Goal: Transaction & Acquisition: Book appointment/travel/reservation

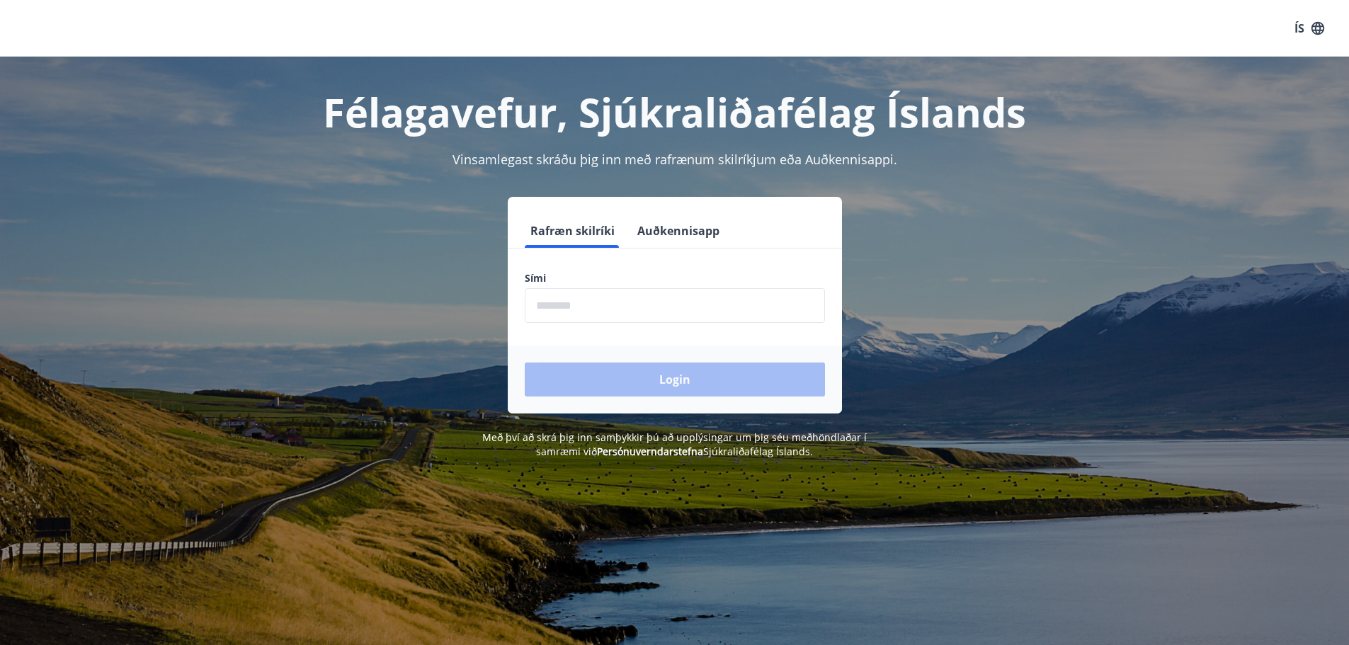
click at [652, 305] on input "phone" at bounding box center [675, 305] width 300 height 35
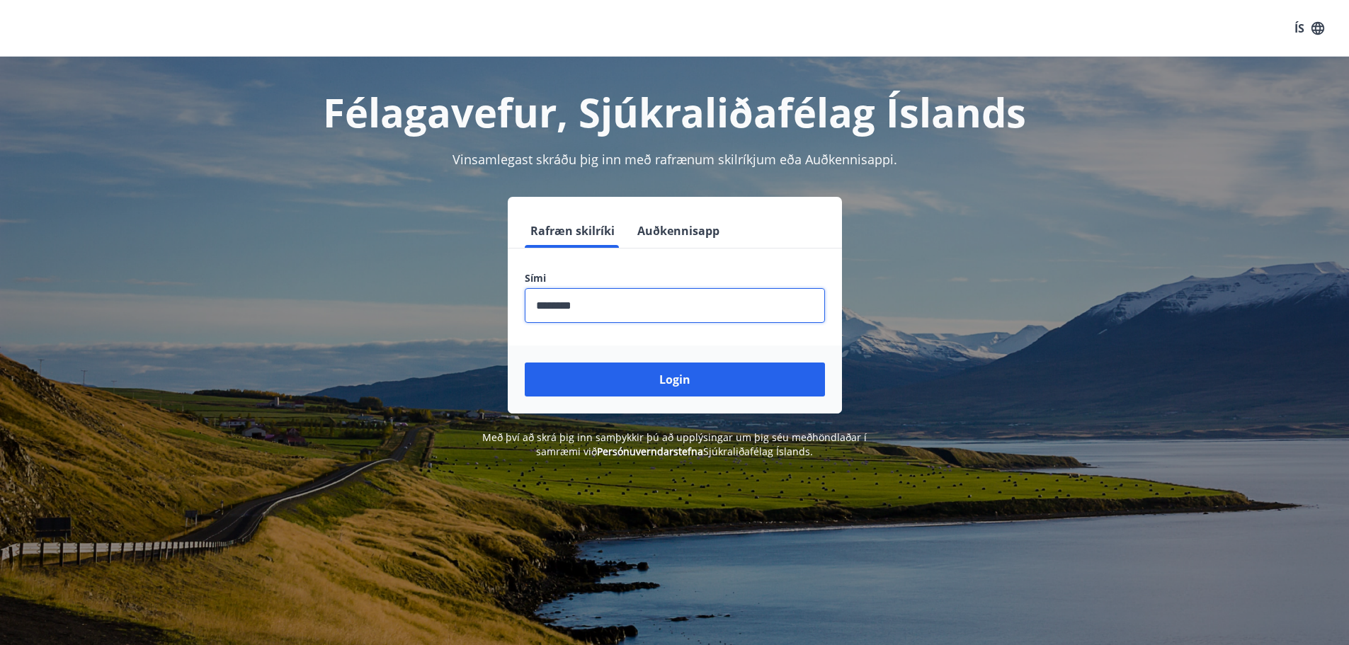
type input "********"
click at [525, 363] on button "Login" at bounding box center [675, 380] width 300 height 34
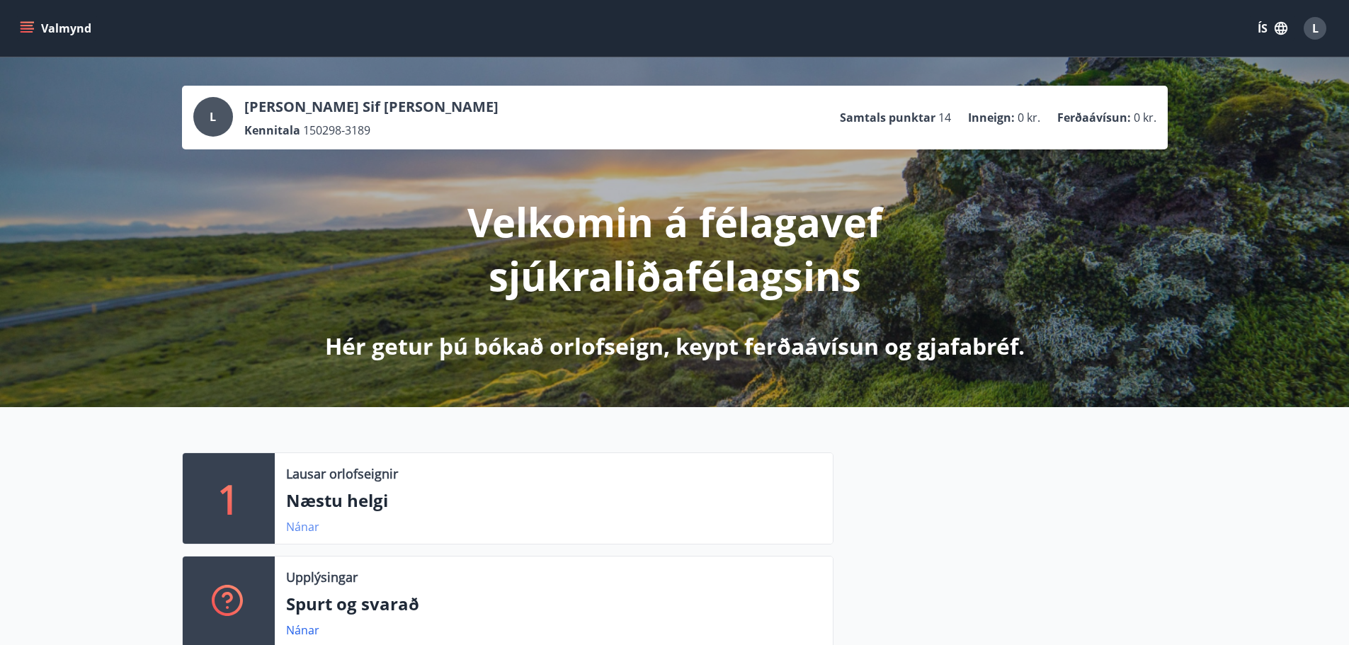
click at [313, 519] on link "Nánar" at bounding box center [302, 527] width 33 height 16
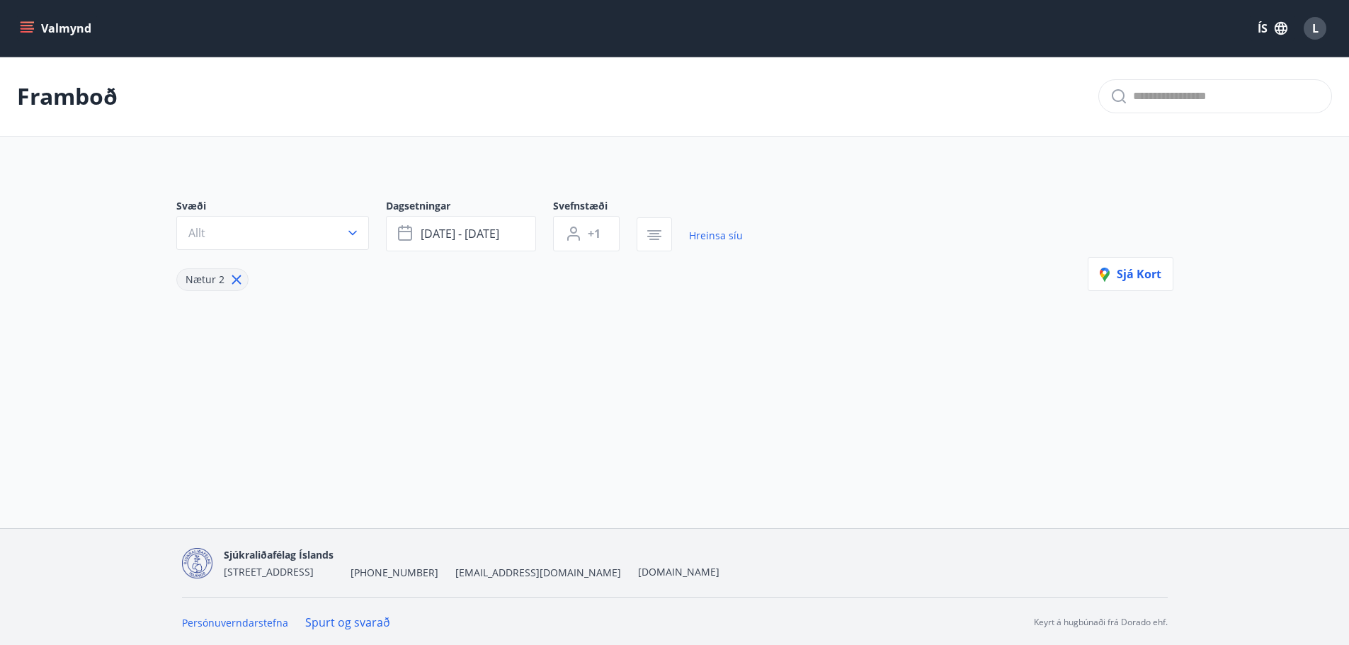
type input "*"
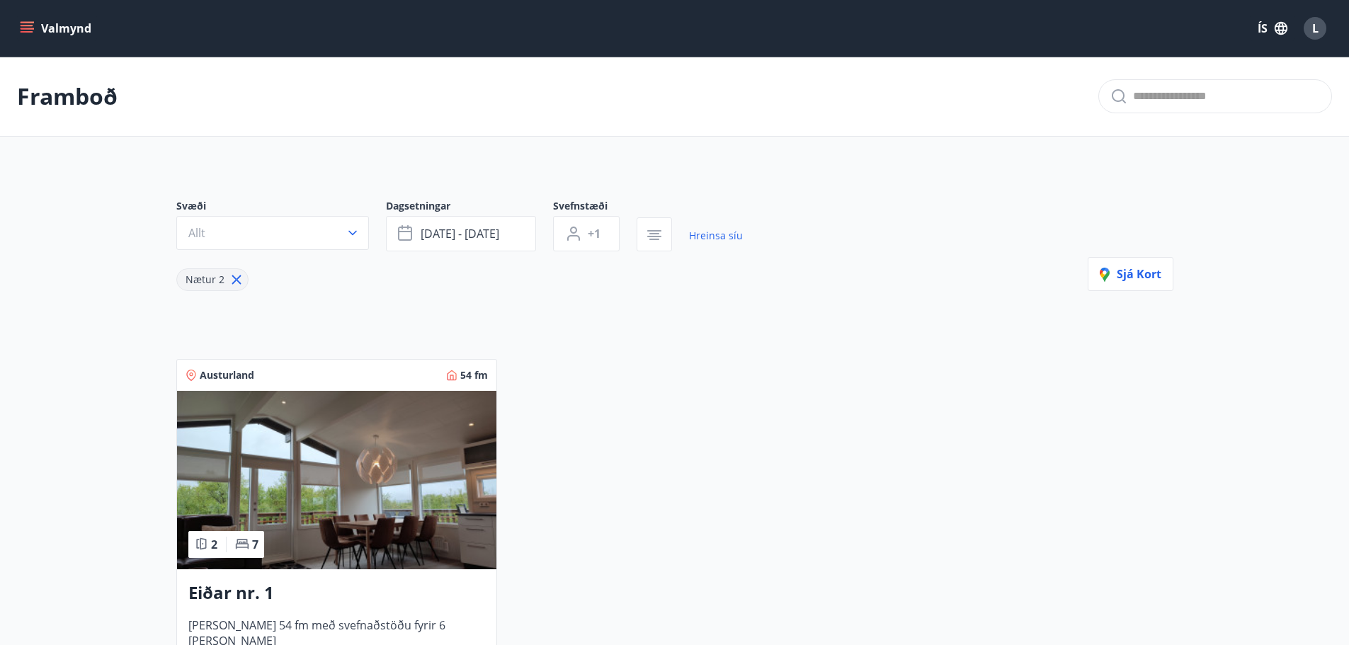
click at [52, 29] on button "Valmynd" at bounding box center [57, 28] width 80 height 25
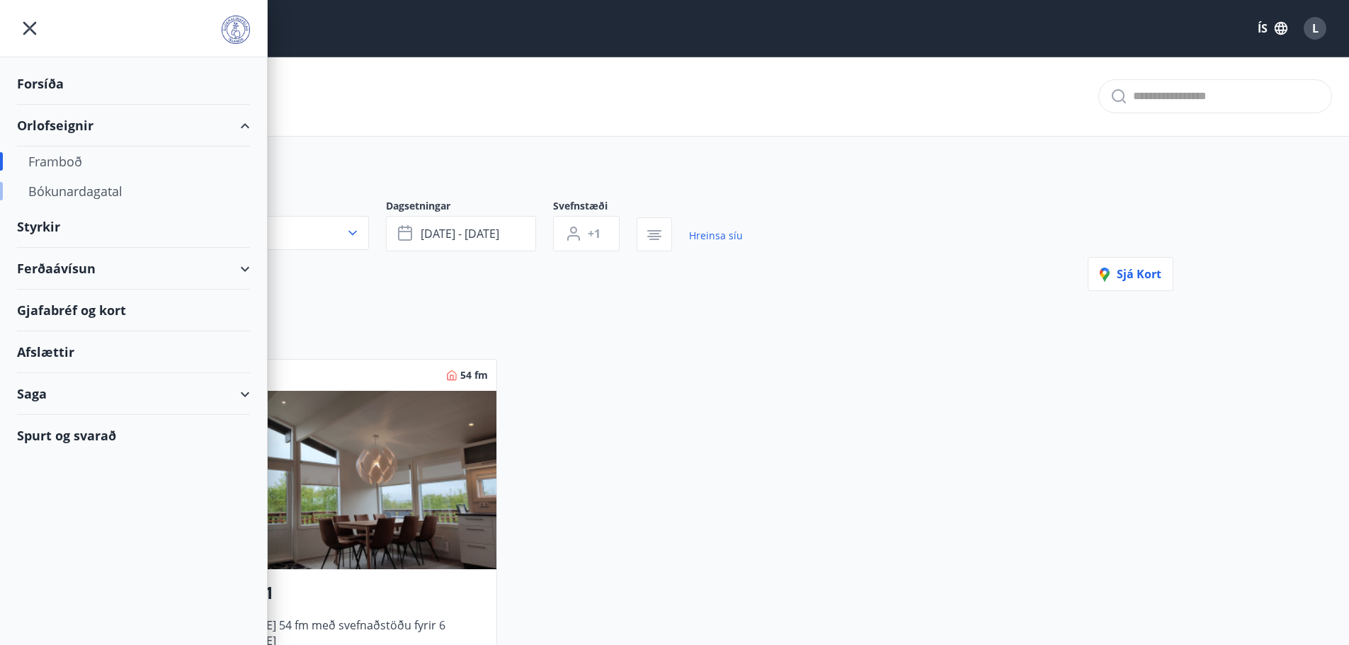
click at [86, 195] on div "Bókunardagatal" at bounding box center [133, 191] width 210 height 30
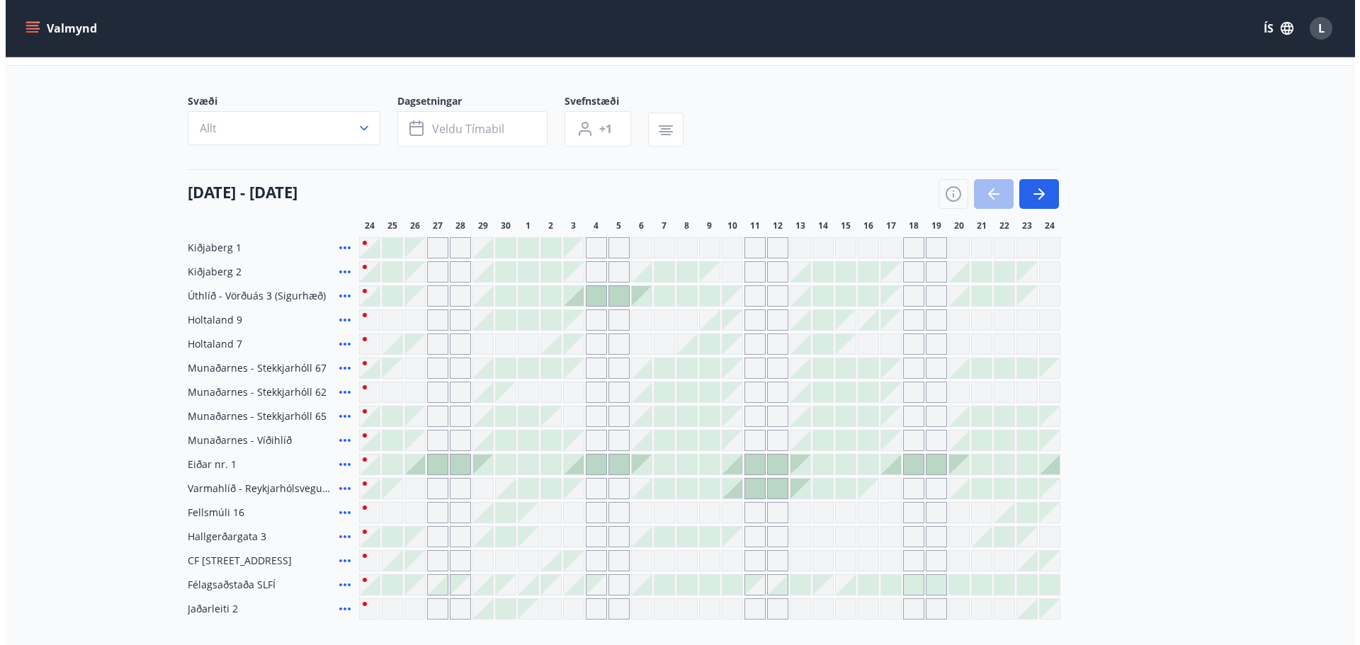
scroll to position [142, 0]
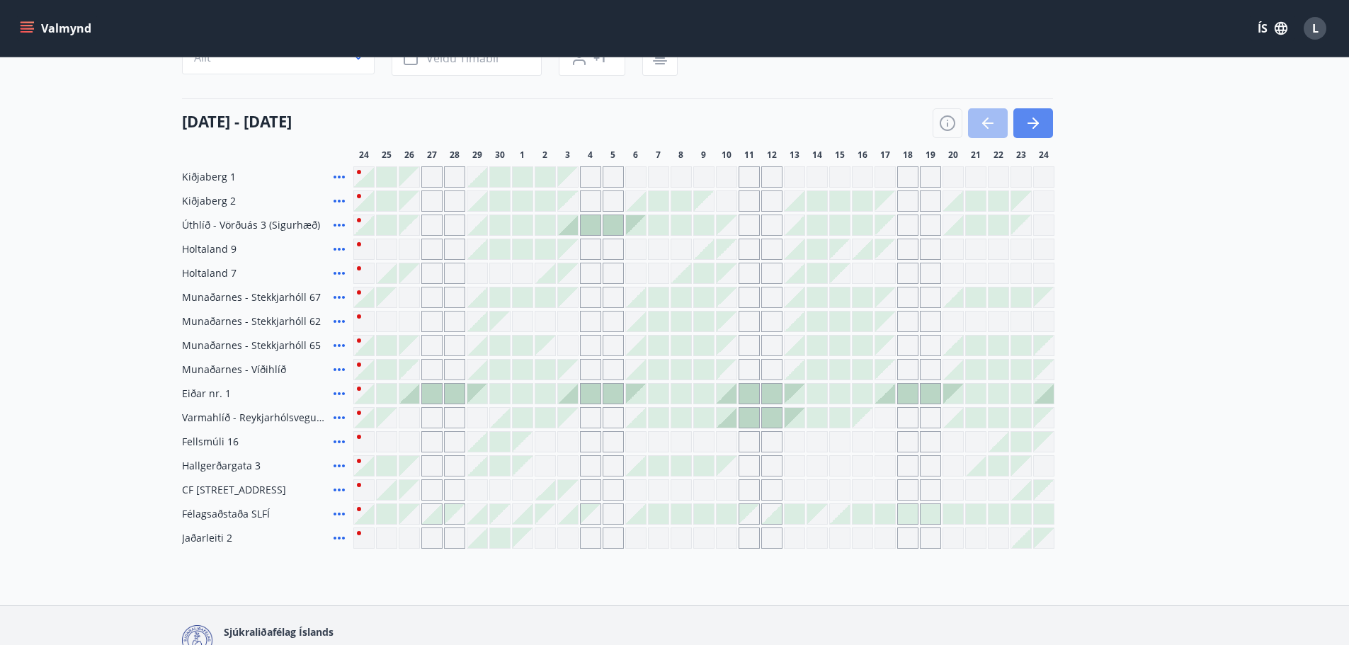
click at [1034, 117] on icon "button" at bounding box center [1033, 123] width 17 height 17
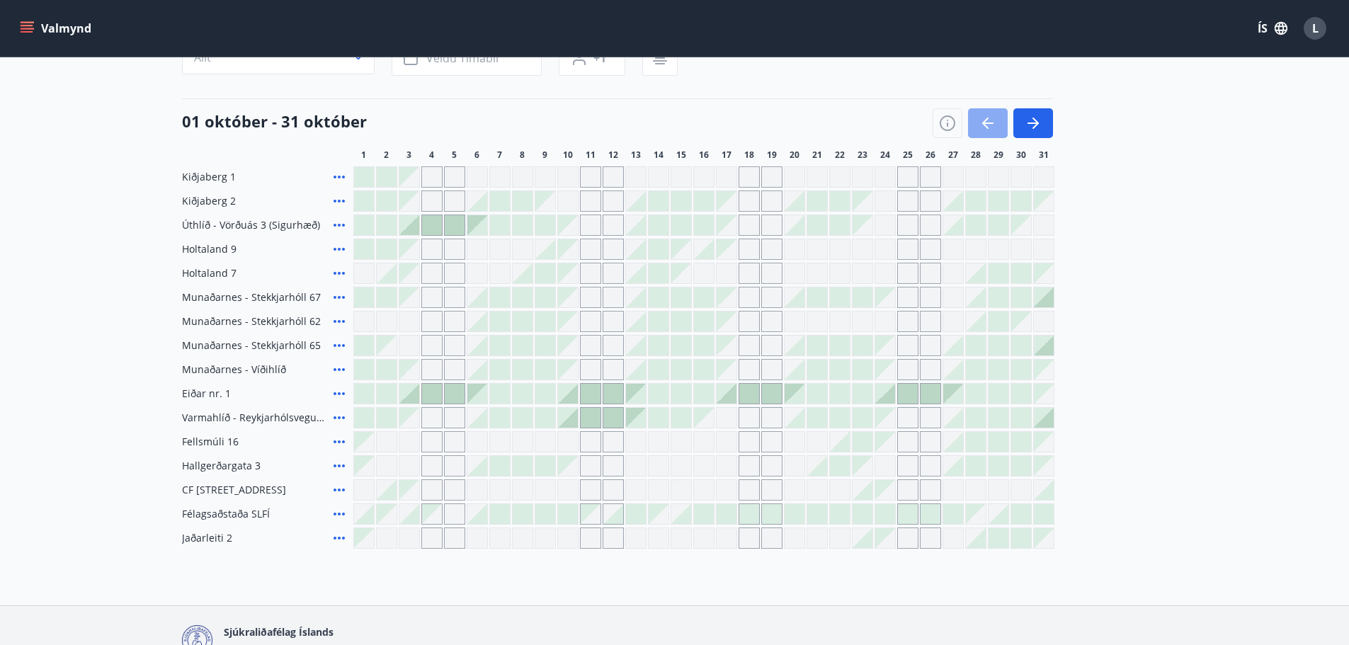
click at [983, 118] on icon "button" at bounding box center [987, 123] width 17 height 17
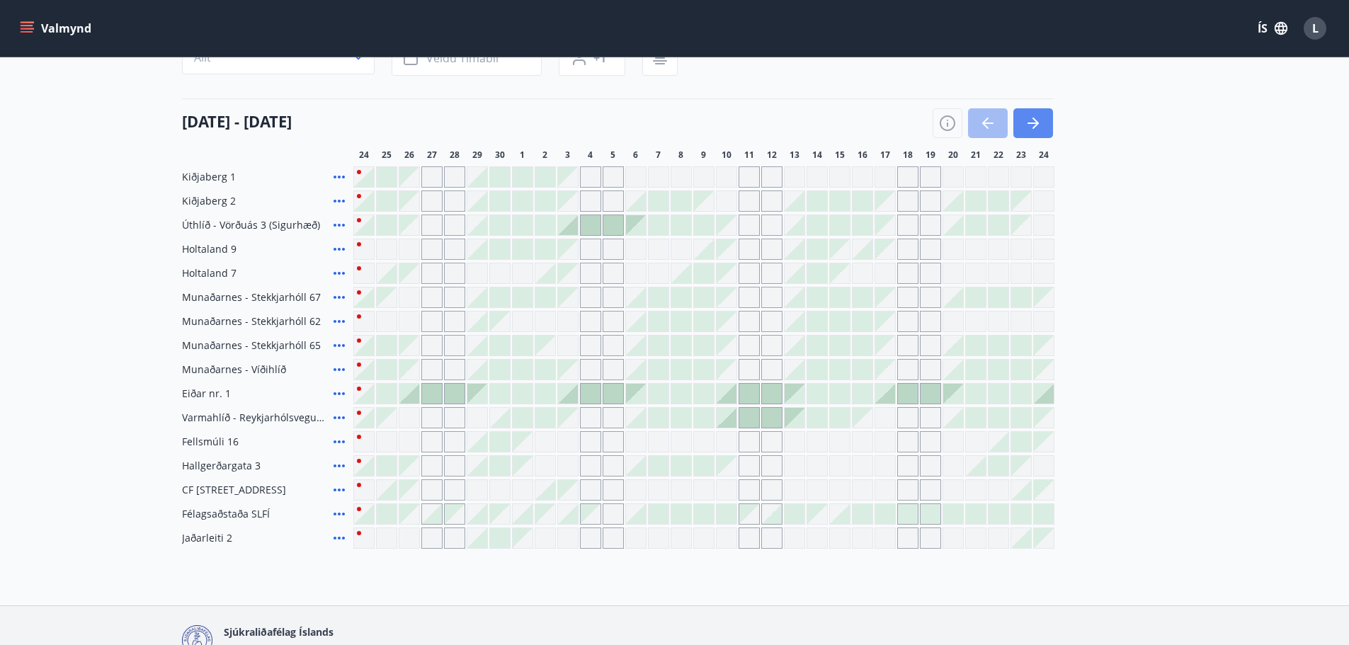
click at [1035, 120] on icon "button" at bounding box center [1036, 123] width 6 height 11
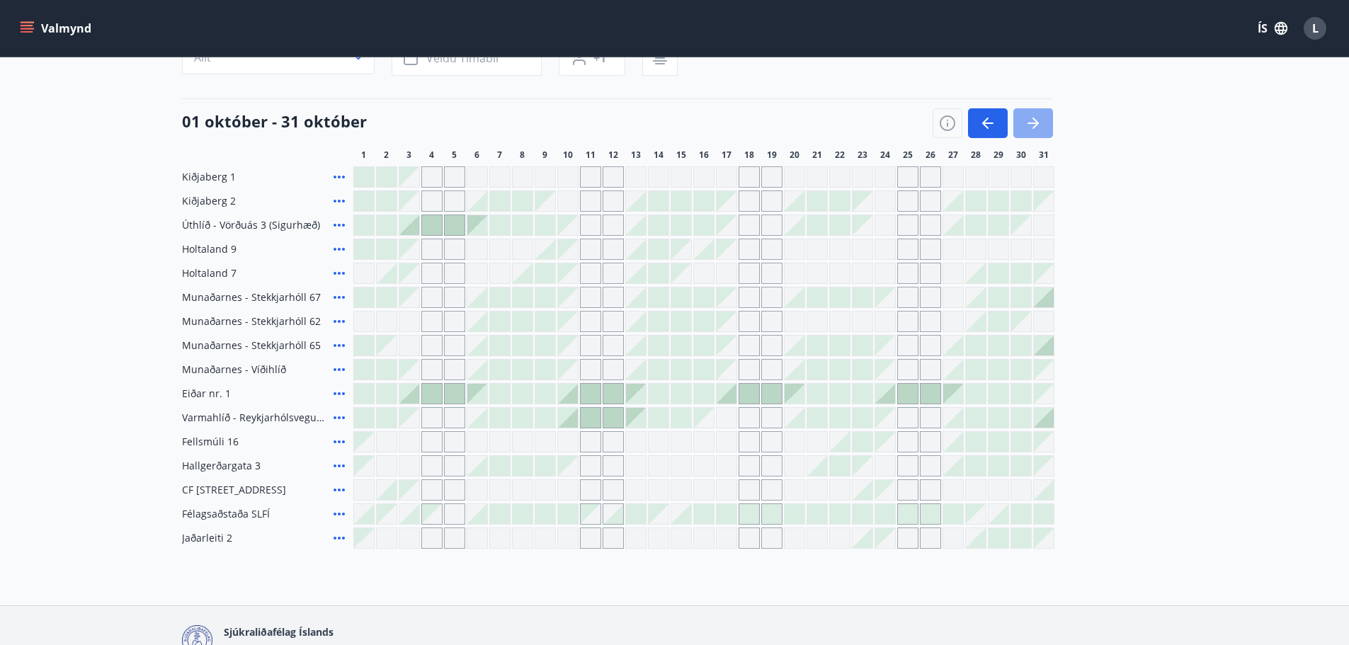
click at [1035, 114] on button "button" at bounding box center [1033, 123] width 40 height 30
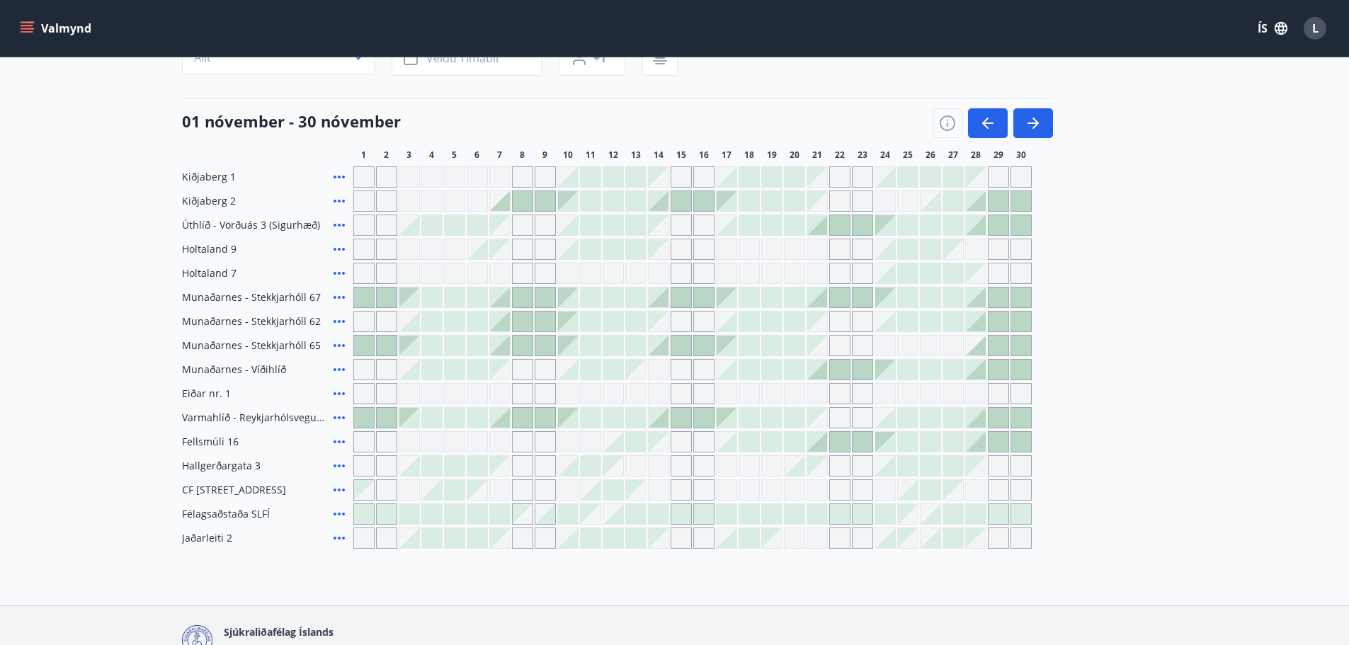
click at [259, 367] on span "Munaðarnes - Víðihlíð" at bounding box center [234, 370] width 104 height 14
click at [341, 372] on icon at bounding box center [339, 369] width 17 height 17
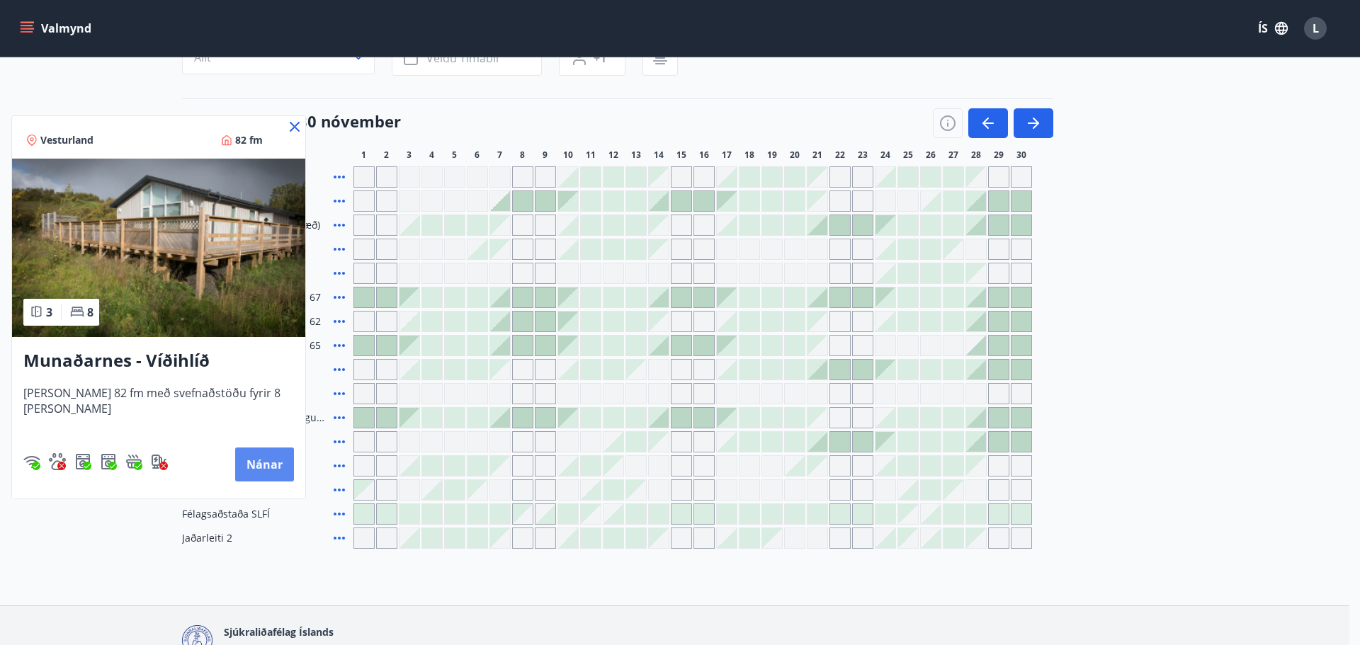
click at [247, 458] on button "Nánar" at bounding box center [264, 465] width 59 height 34
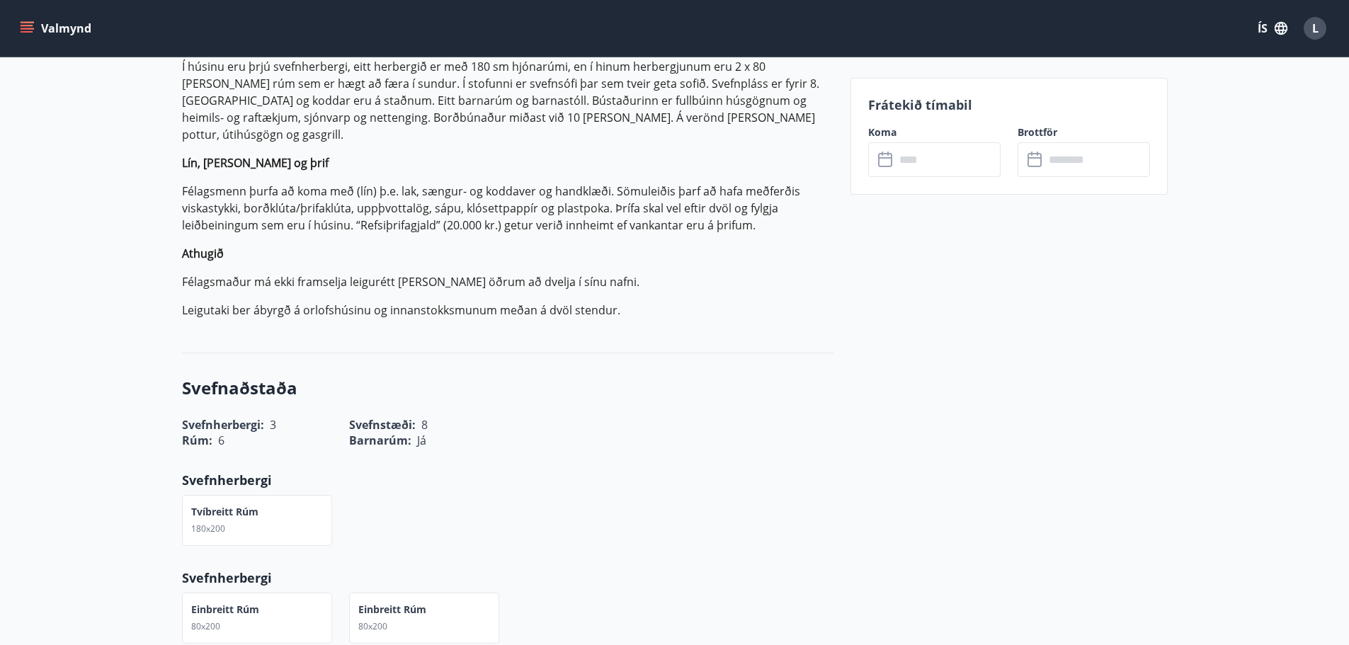
scroll to position [496, 0]
click at [787, 399] on div "Svefnherbergi : 3 Svefnstæði : 8" at bounding box center [499, 415] width 669 height 33
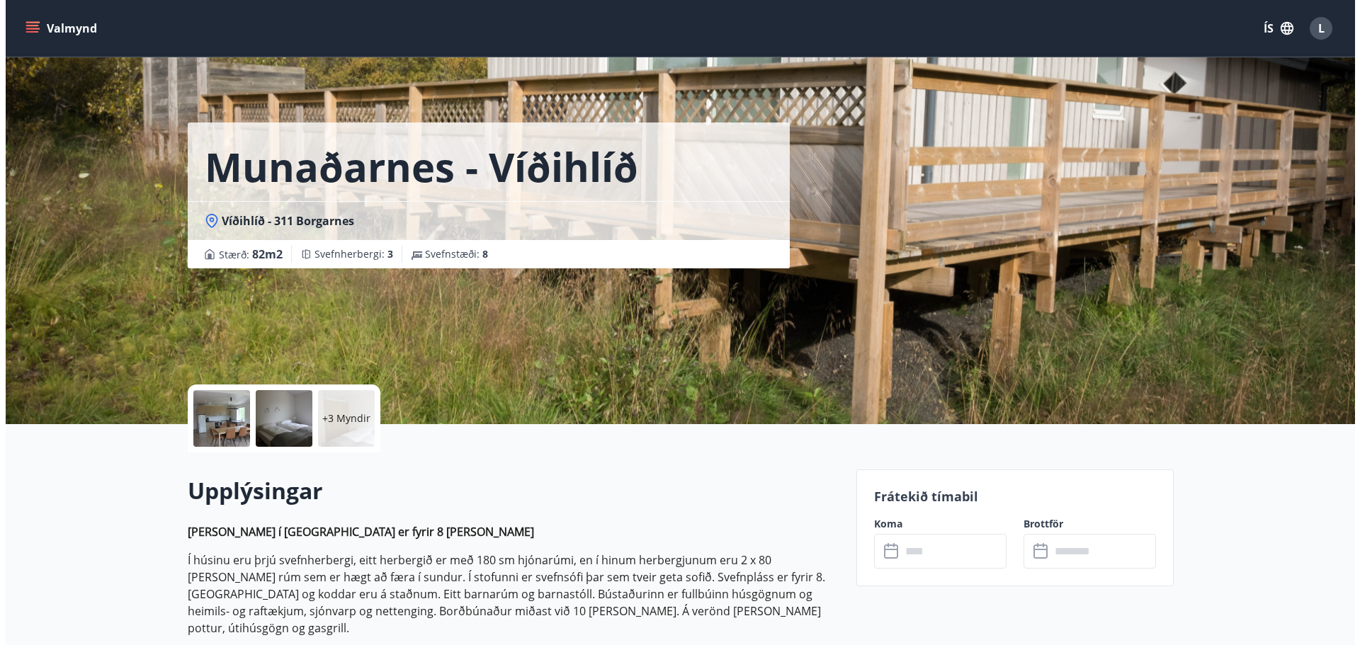
scroll to position [0, 0]
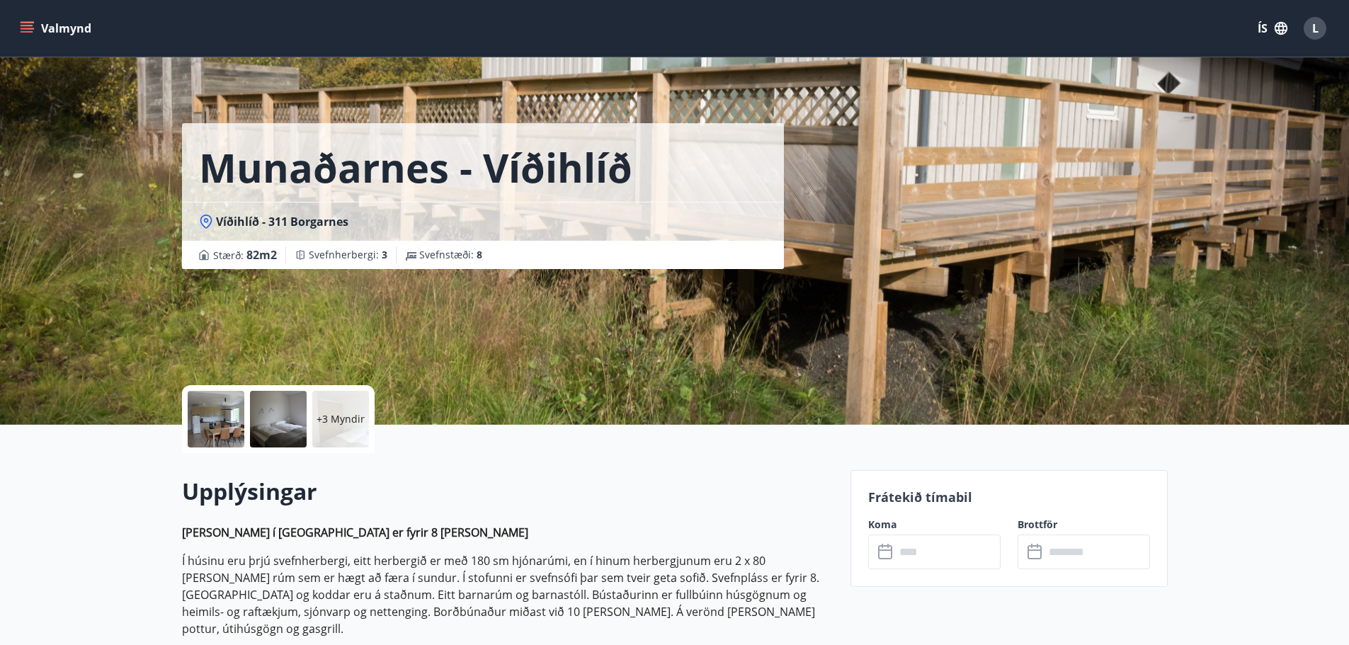
click at [341, 414] on p "+3 Myndir" at bounding box center [341, 419] width 48 height 14
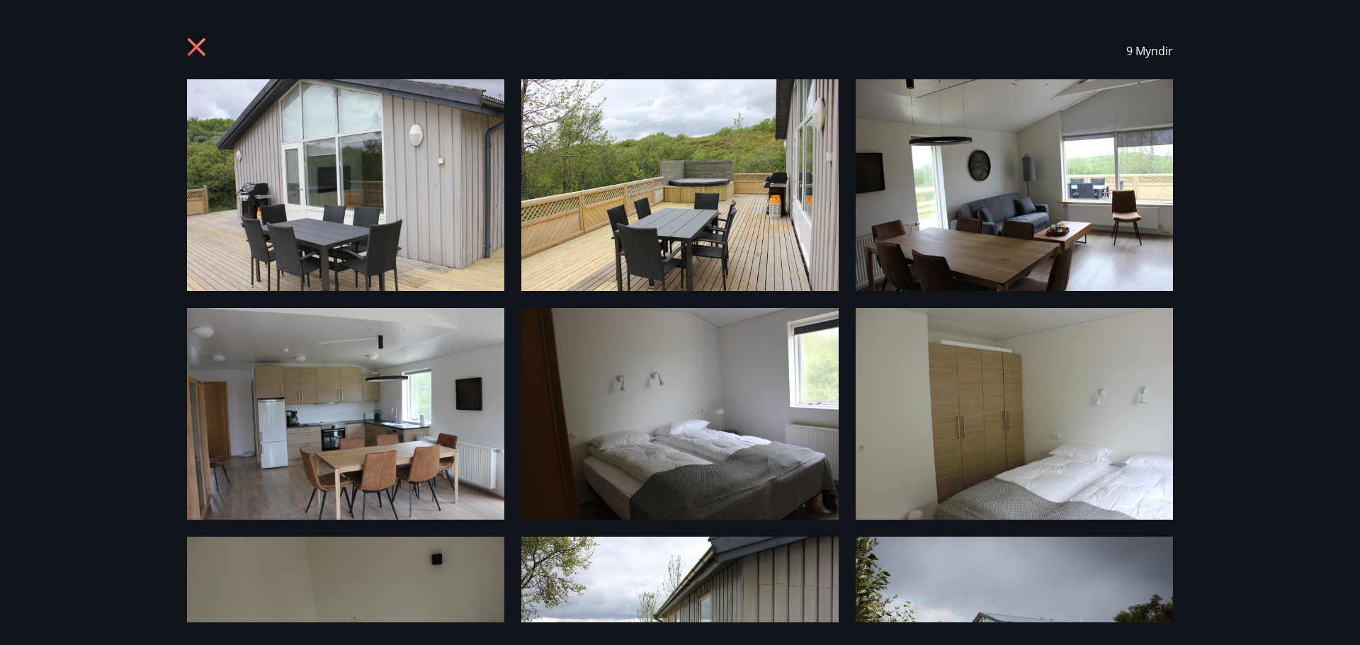
click at [201, 50] on icon at bounding box center [198, 49] width 23 height 23
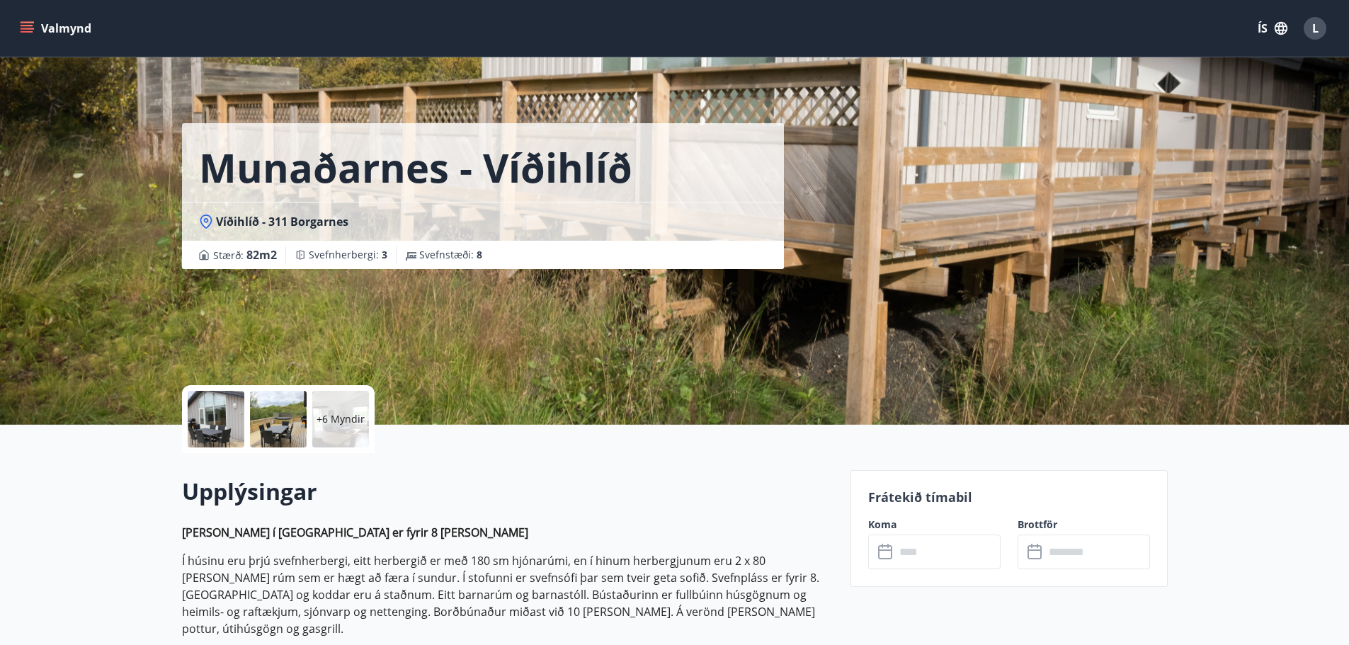
click at [353, 426] on div "+6 Myndir" at bounding box center [340, 419] width 57 height 57
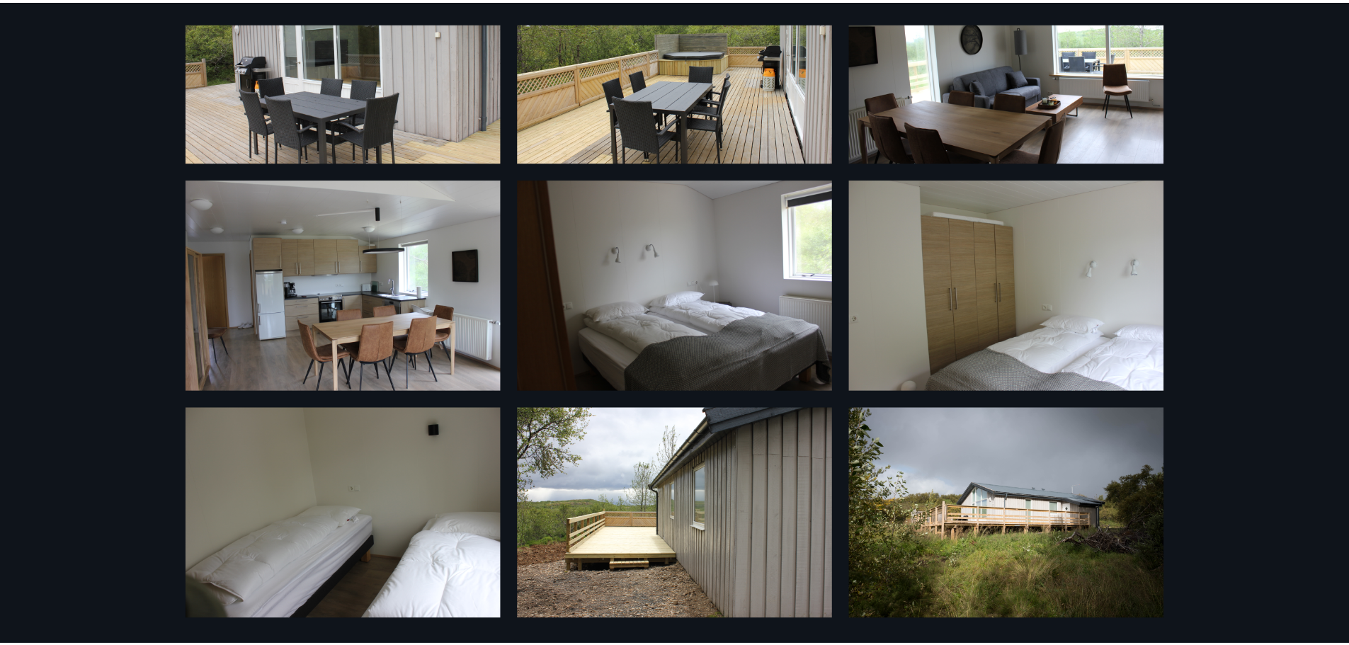
scroll to position [130, 0]
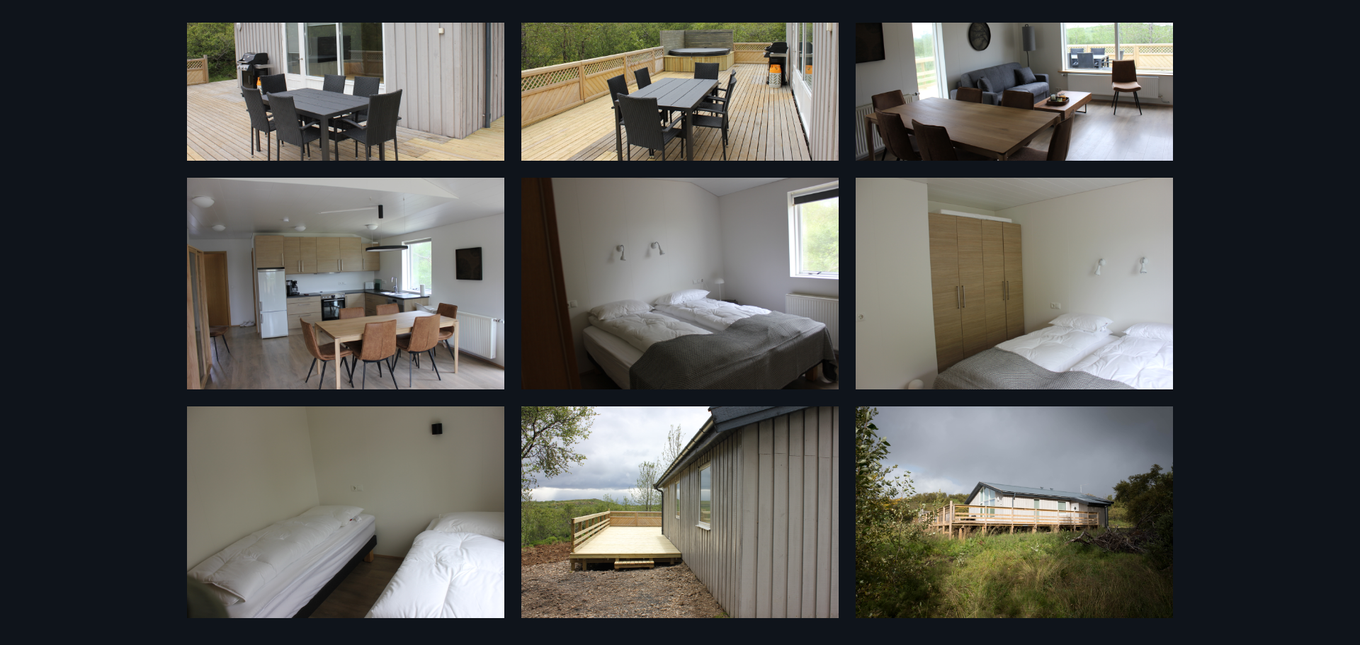
click at [93, 200] on div "9 Myndir" at bounding box center [680, 322] width 1360 height 645
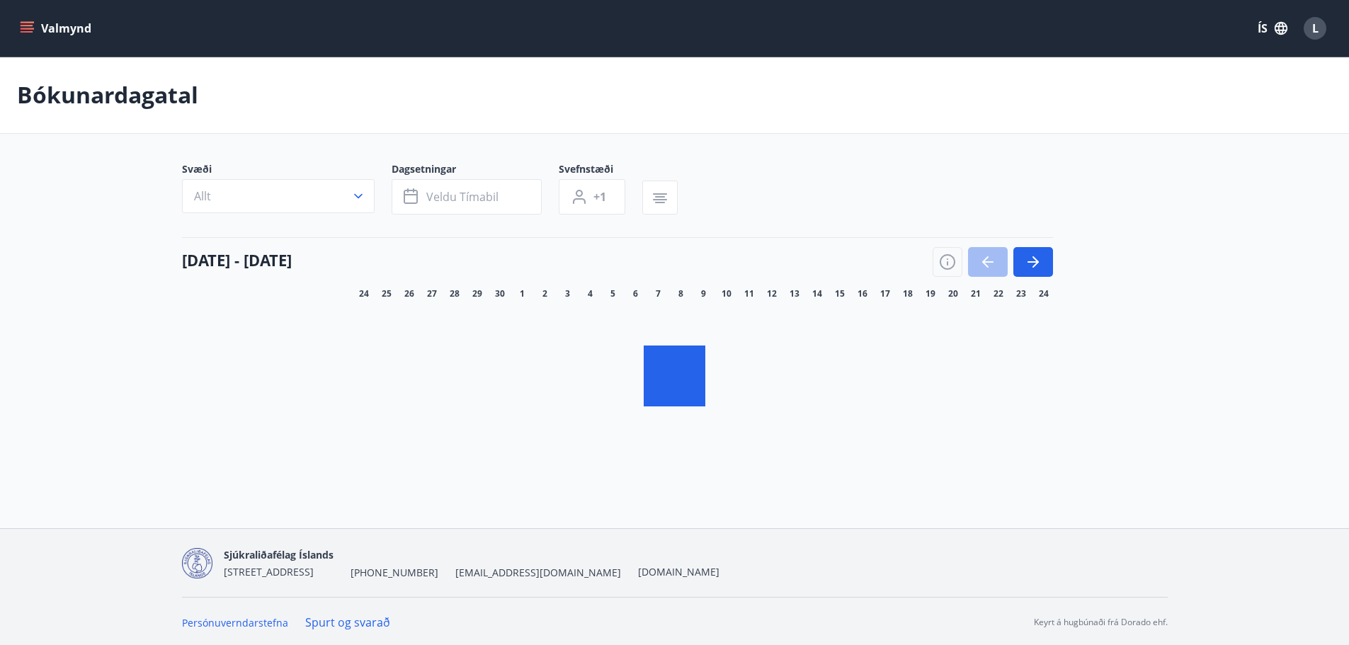
scroll to position [2, 0]
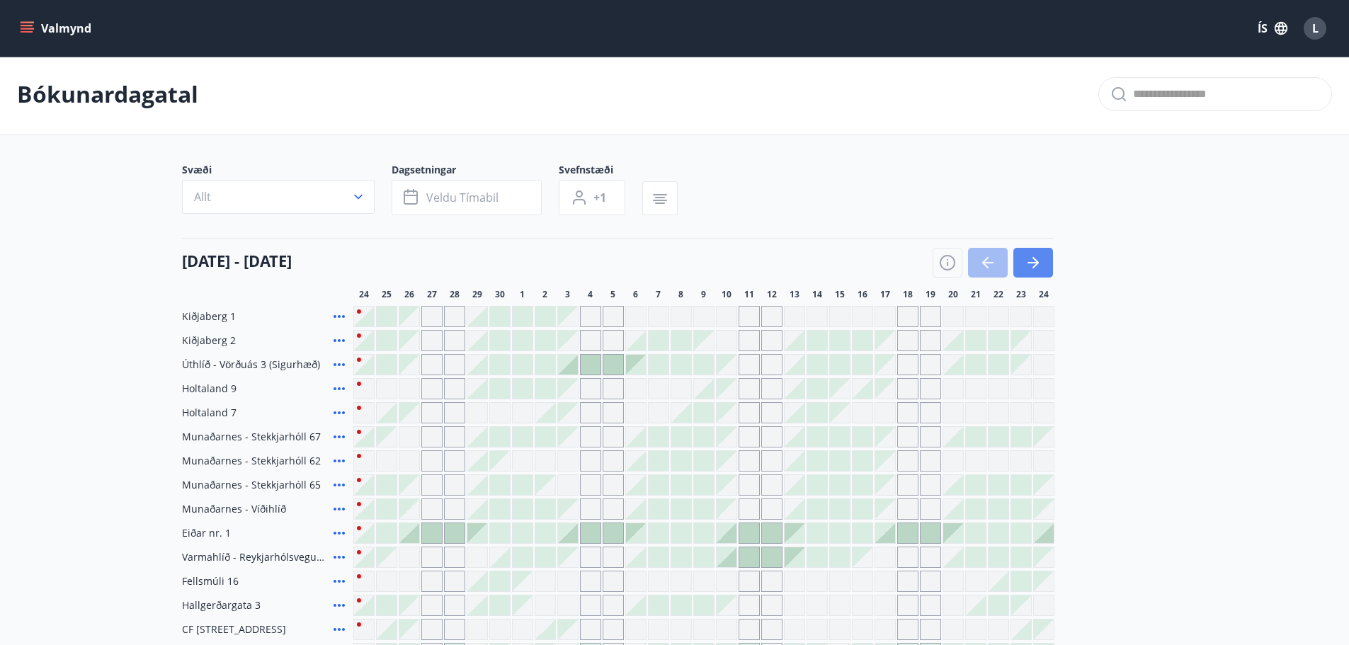
click at [1027, 263] on icon "button" at bounding box center [1033, 262] width 17 height 17
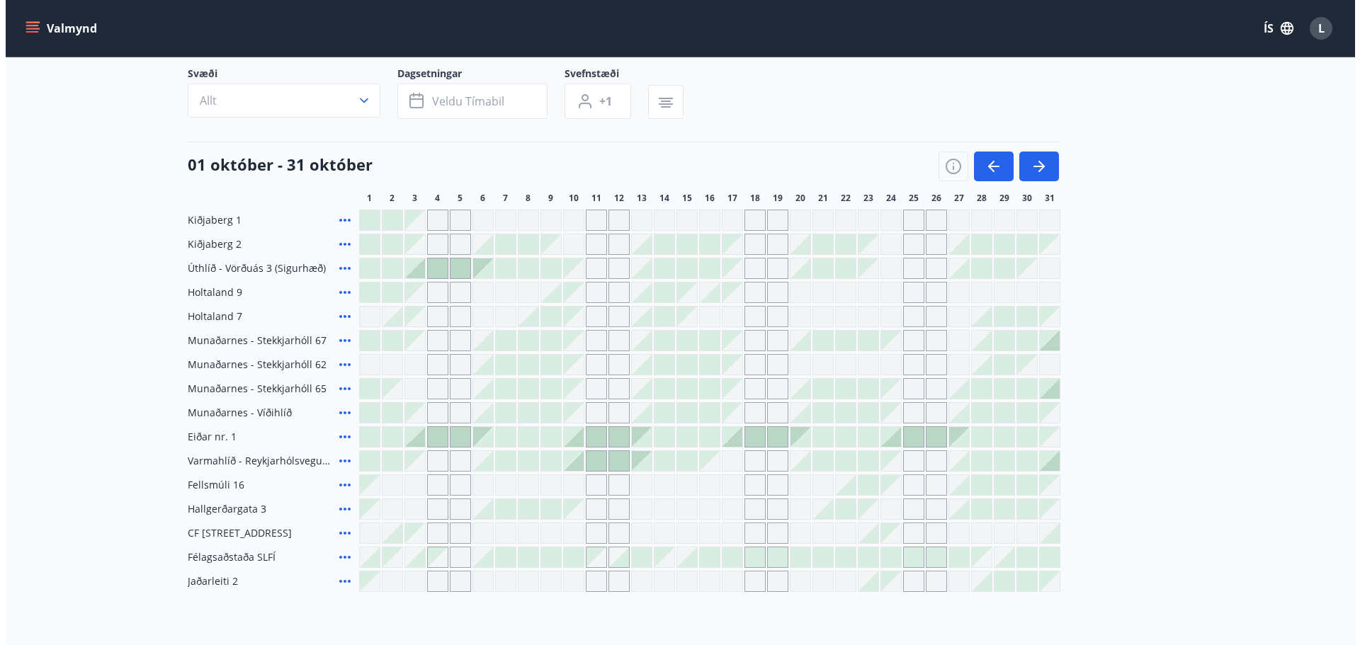
scroll to position [221, 0]
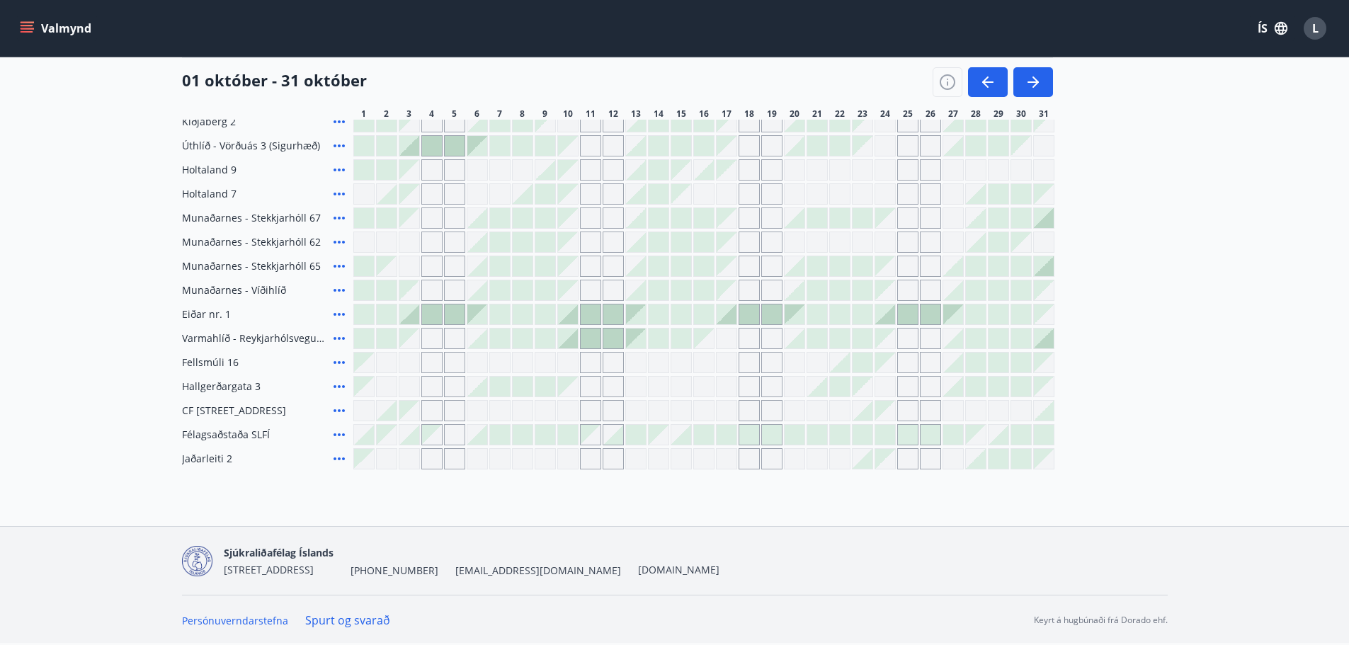
click at [339, 243] on icon at bounding box center [339, 242] width 11 height 3
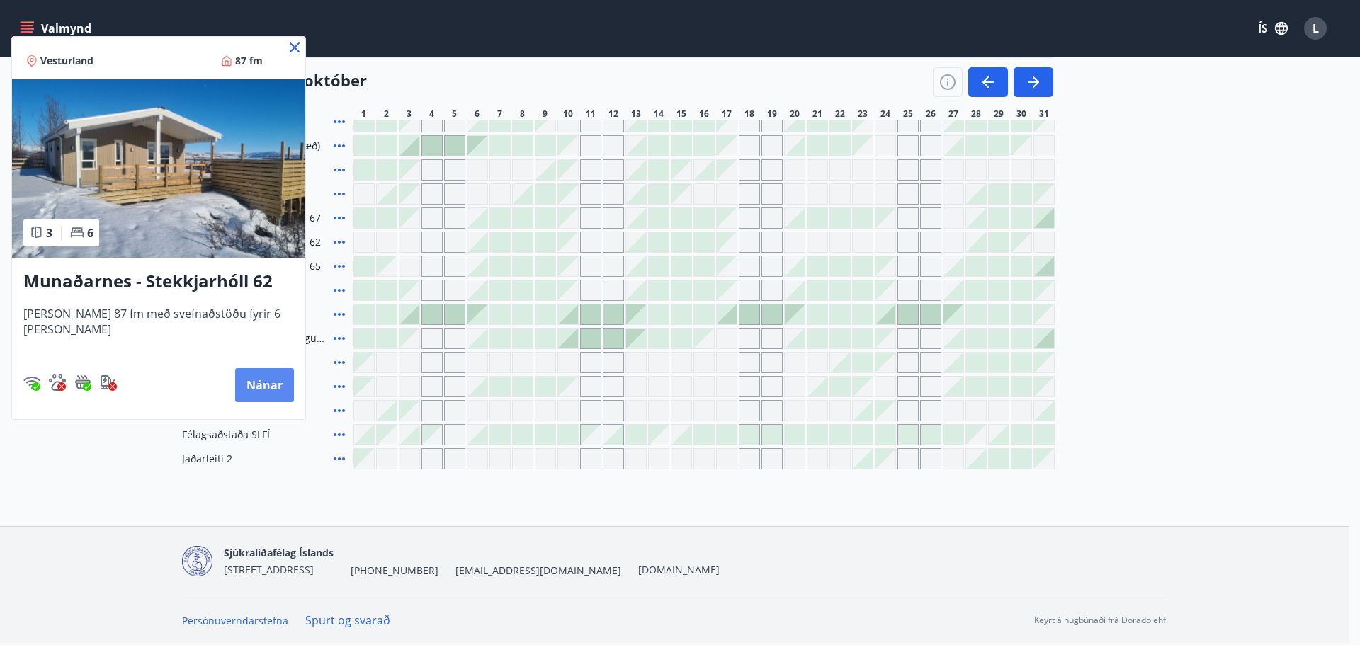
click at [269, 386] on button "Nánar" at bounding box center [264, 385] width 59 height 34
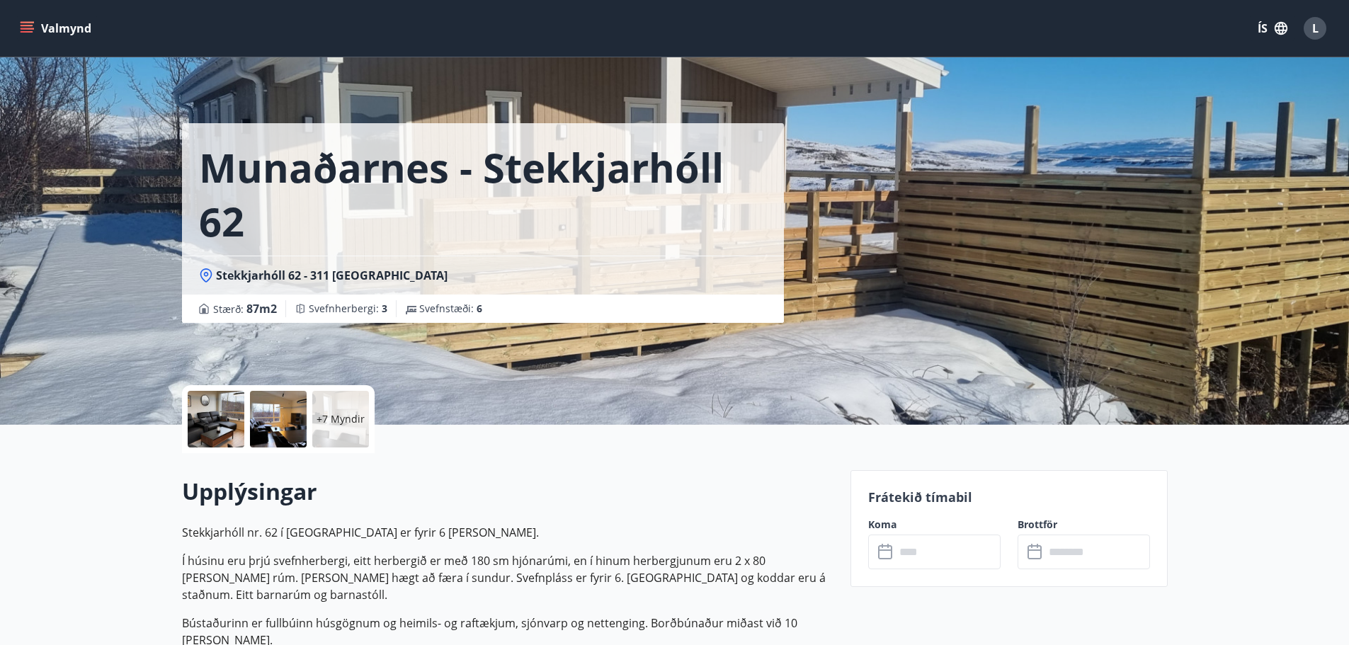
click at [363, 418] on p "+7 Myndir" at bounding box center [341, 419] width 48 height 14
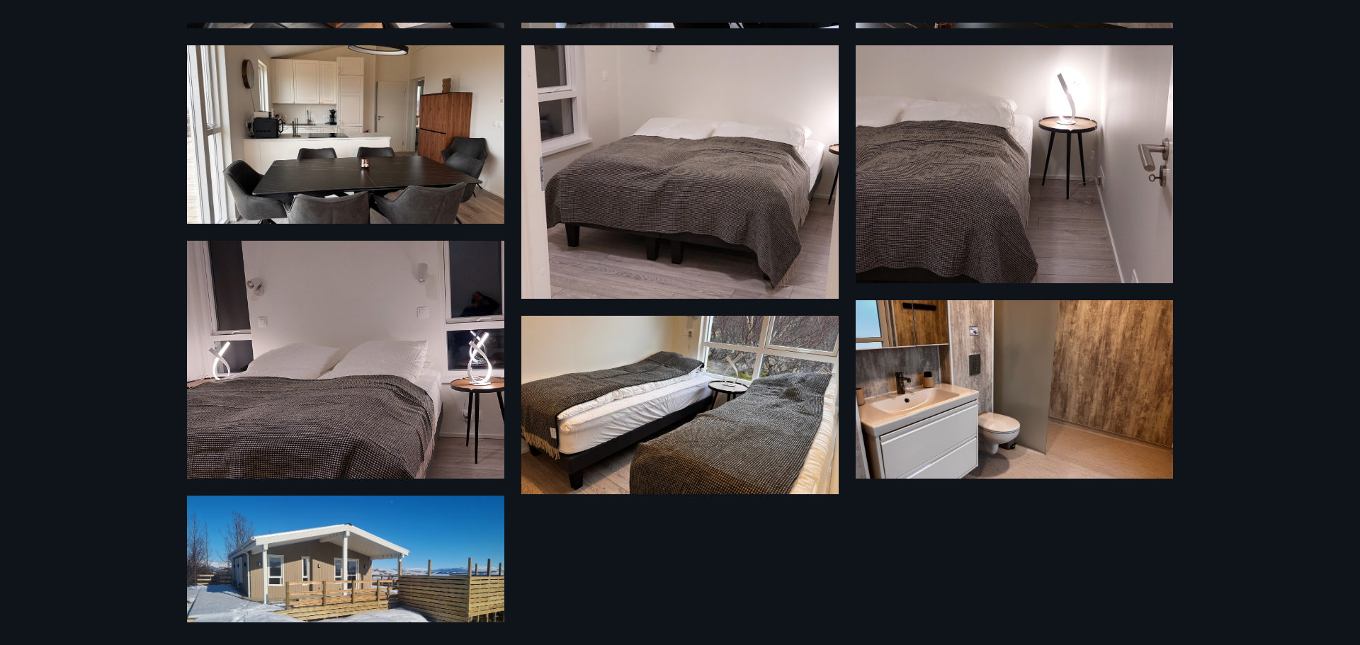
scroll to position [481, 0]
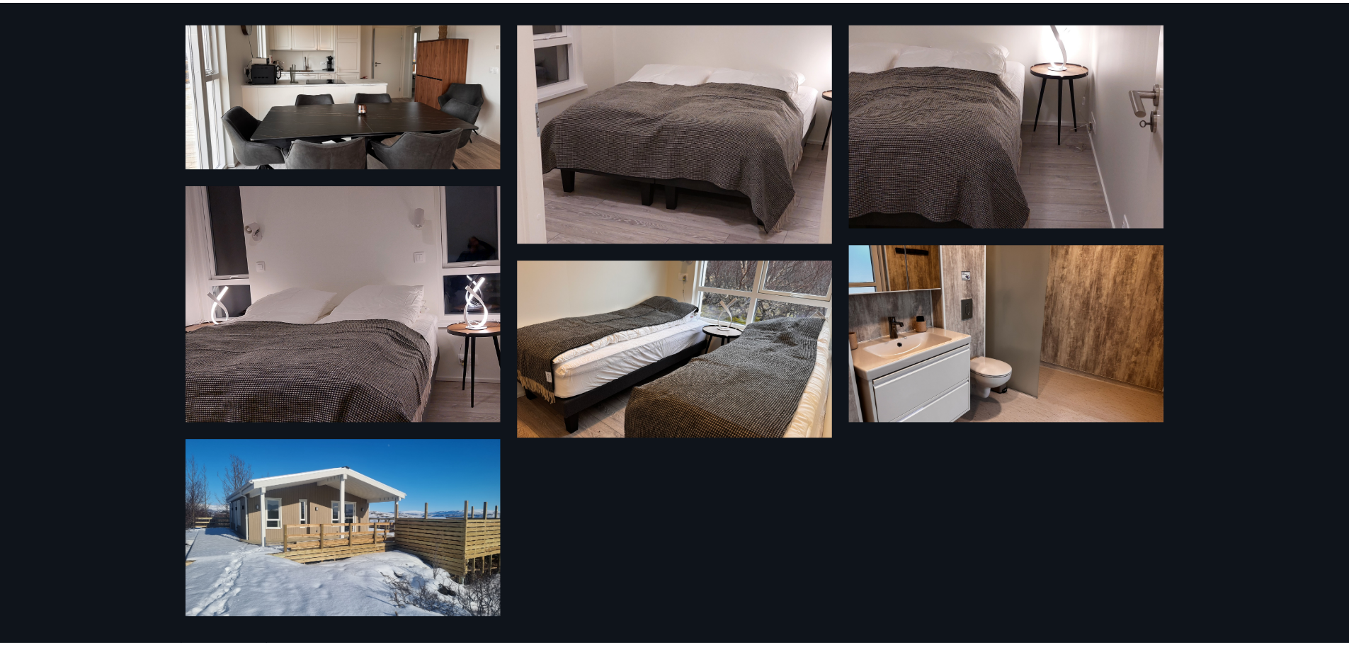
scroll to position [2, 0]
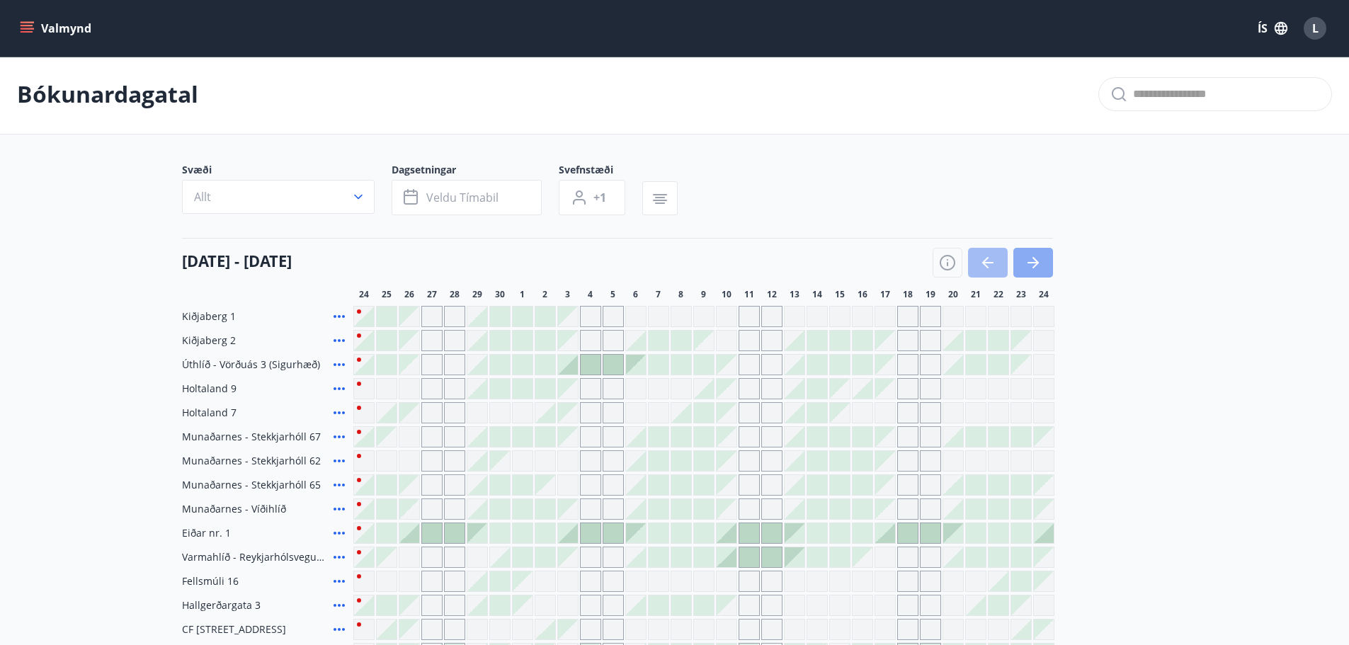
click at [1034, 259] on icon "button" at bounding box center [1036, 262] width 6 height 11
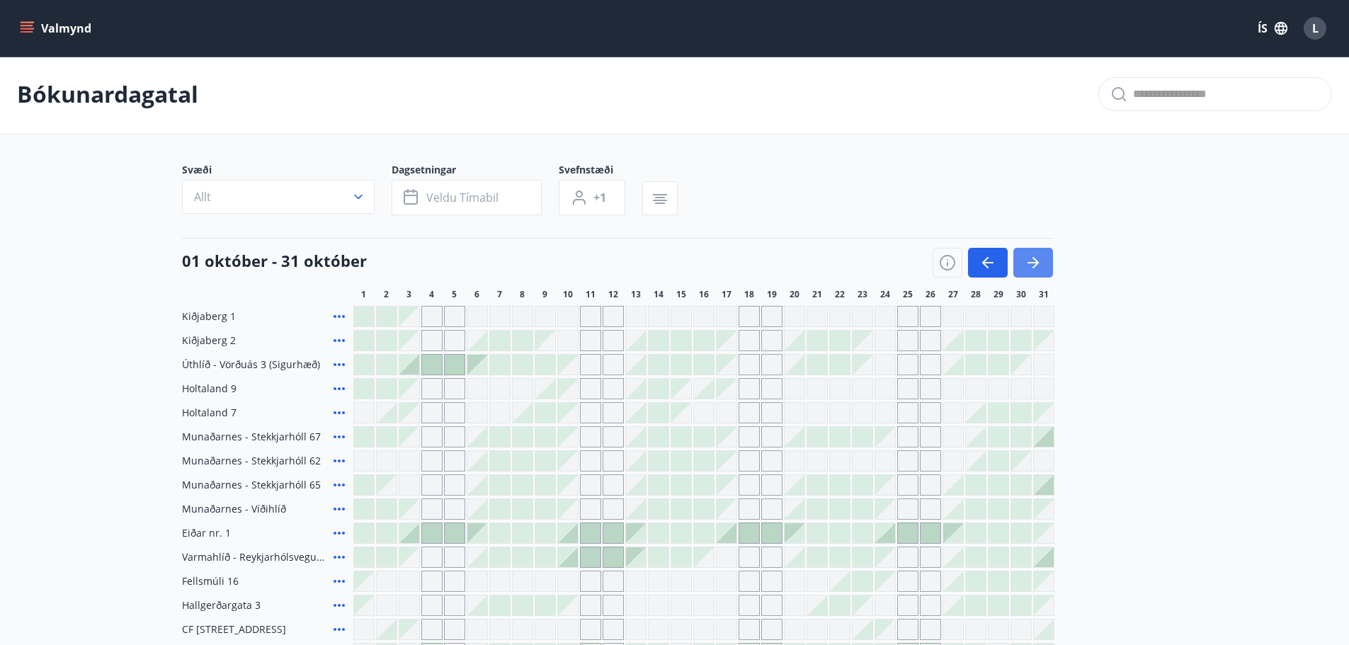
click at [1041, 263] on icon "button" at bounding box center [1033, 262] width 17 height 17
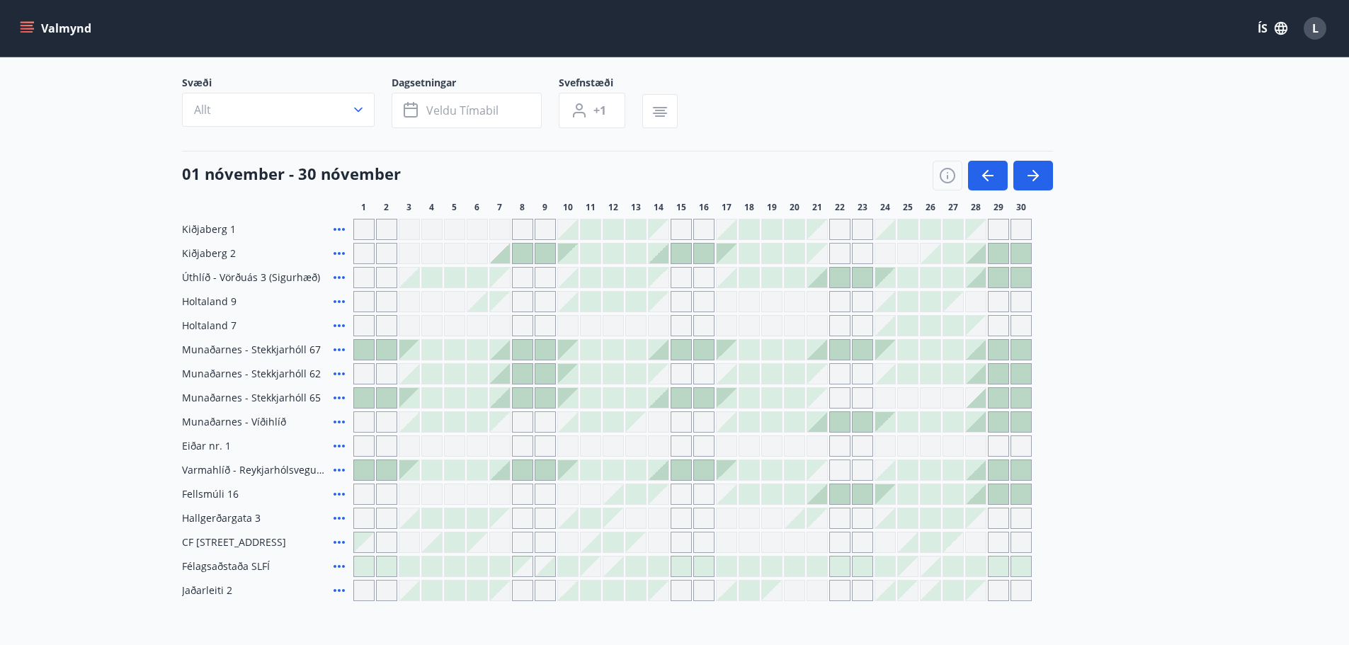
scroll to position [79, 0]
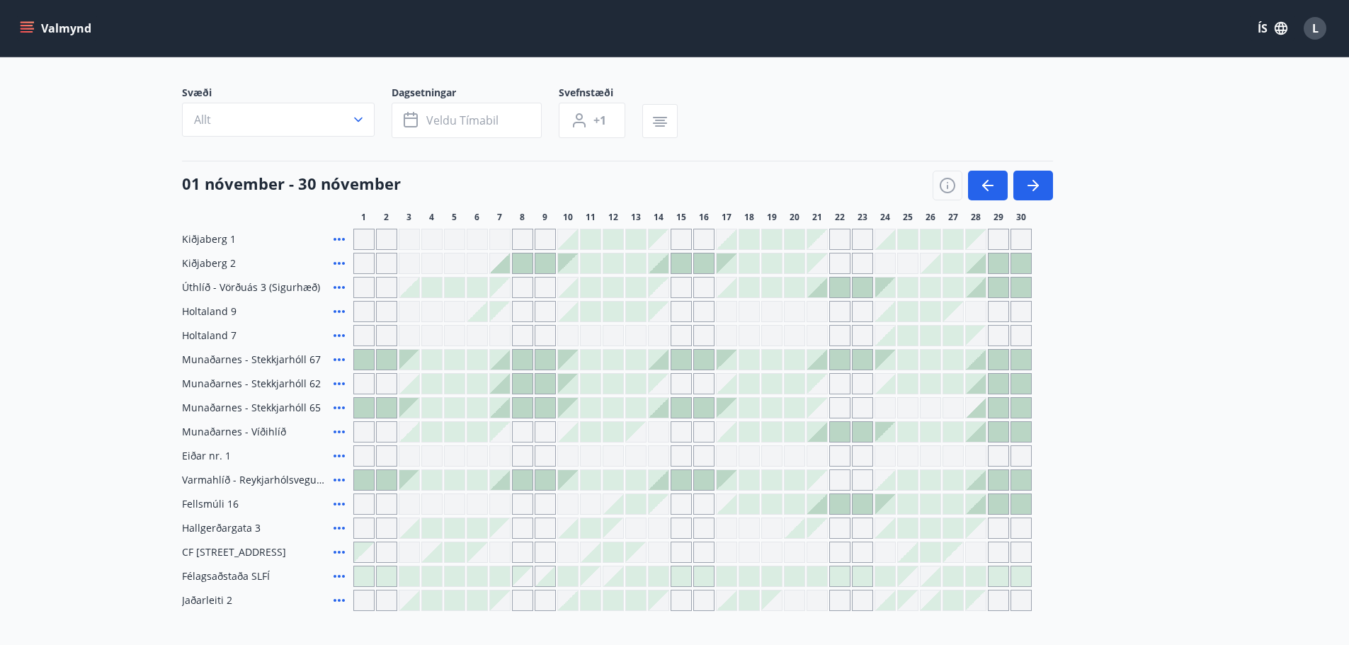
click at [941, 411] on div at bounding box center [692, 407] width 678 height 21
click at [1023, 194] on button "button" at bounding box center [1033, 186] width 40 height 30
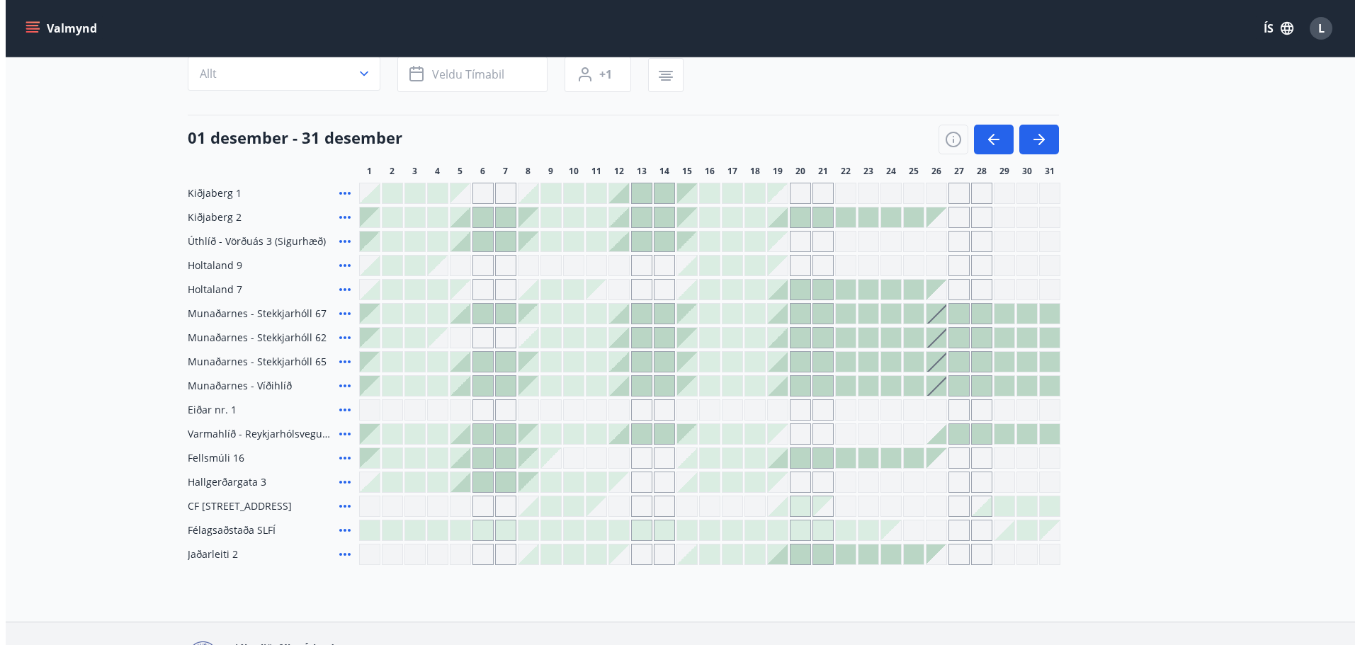
scroll to position [150, 0]
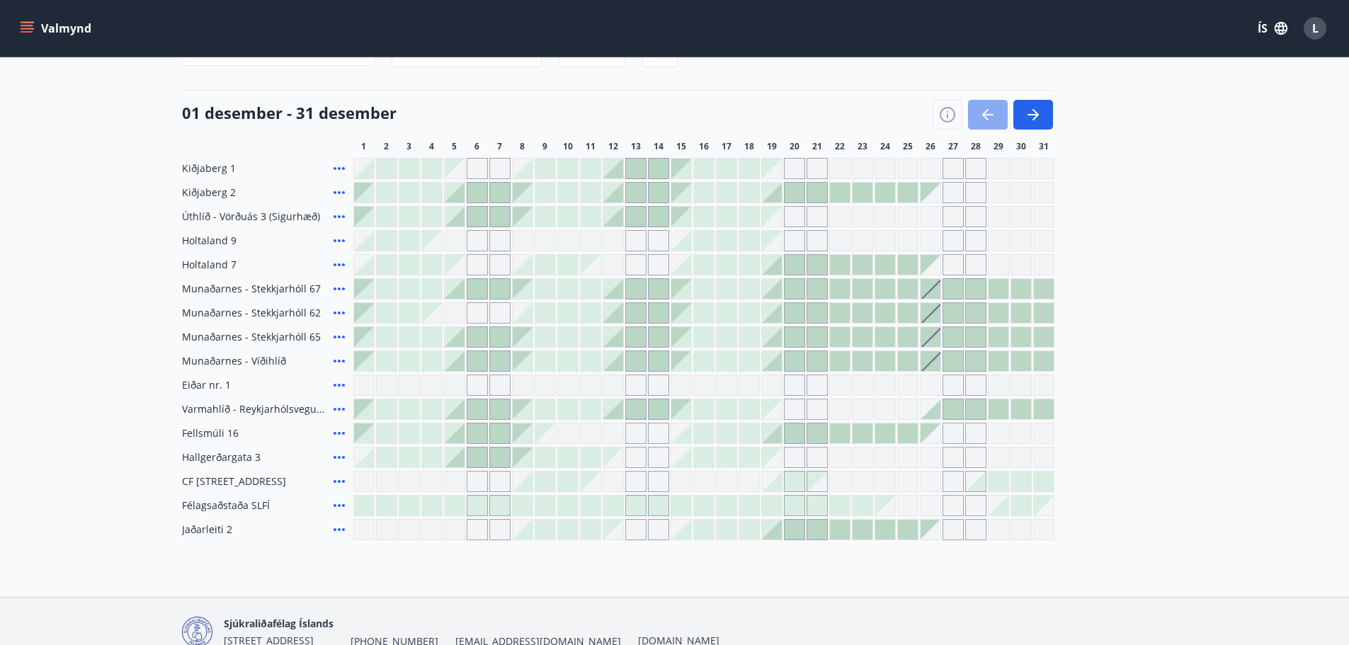
click at [991, 117] on icon "button" at bounding box center [987, 114] width 17 height 17
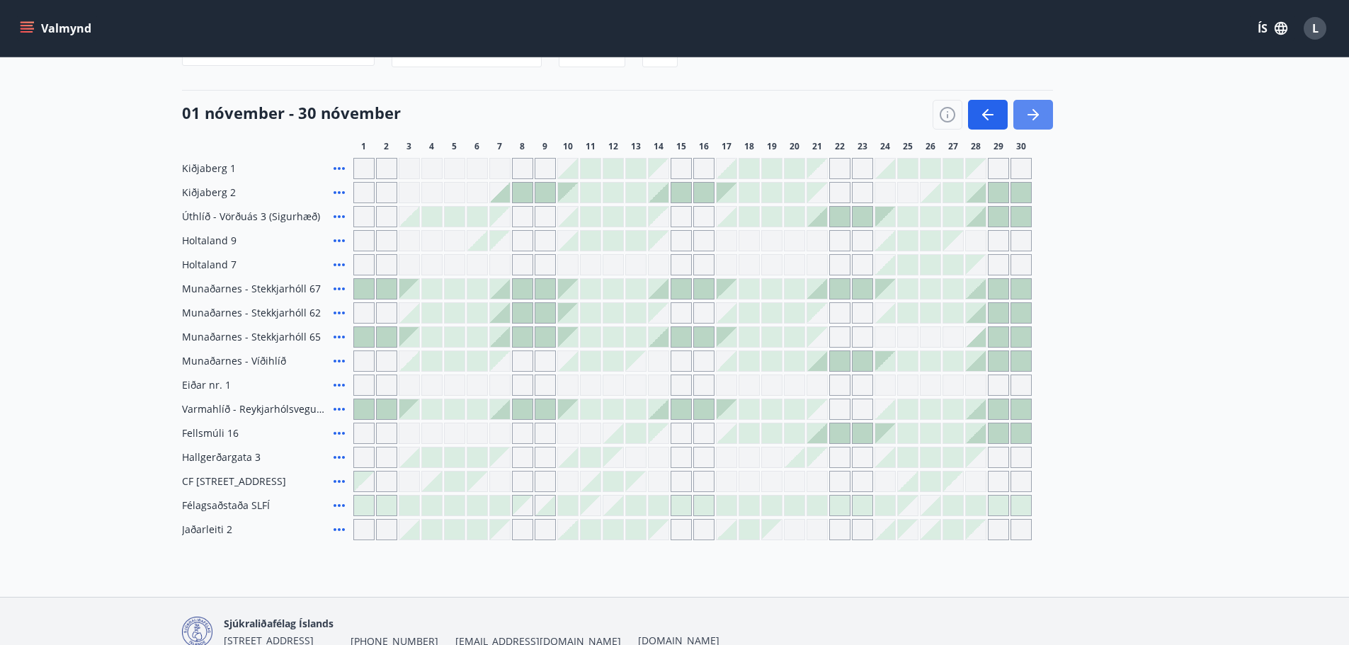
click at [1046, 120] on button "button" at bounding box center [1033, 115] width 40 height 30
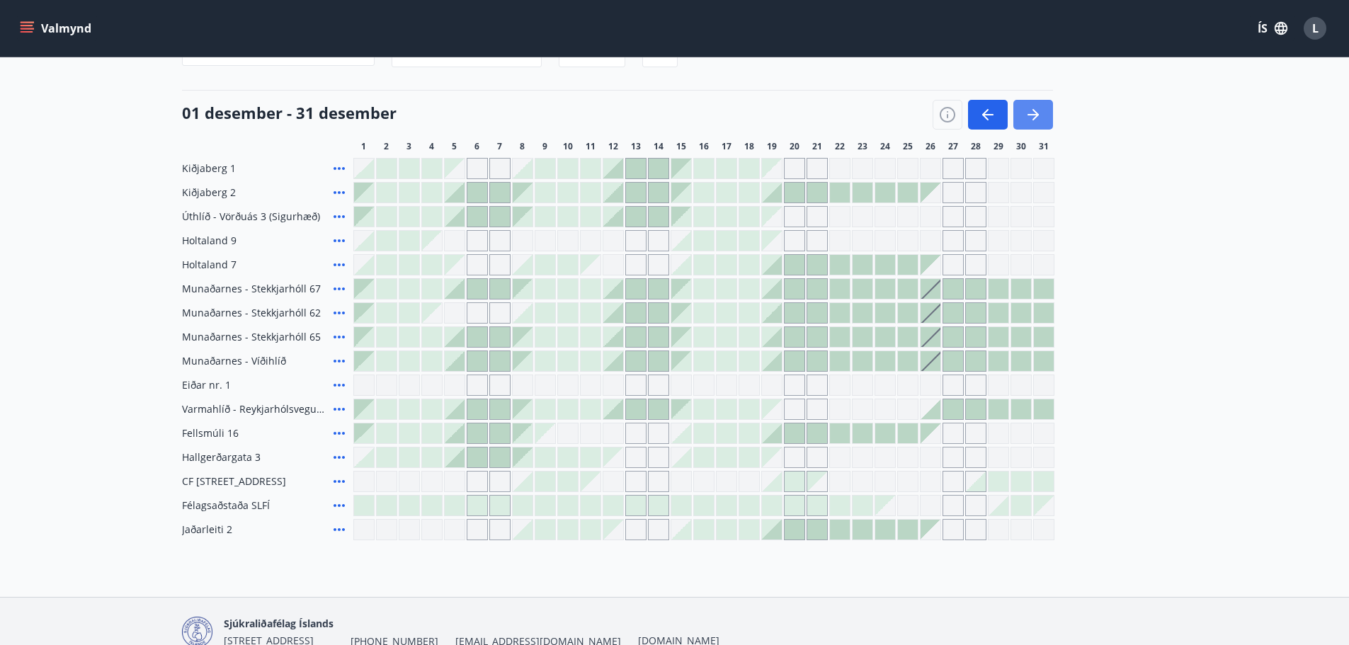
click at [1046, 120] on button "button" at bounding box center [1033, 115] width 40 height 30
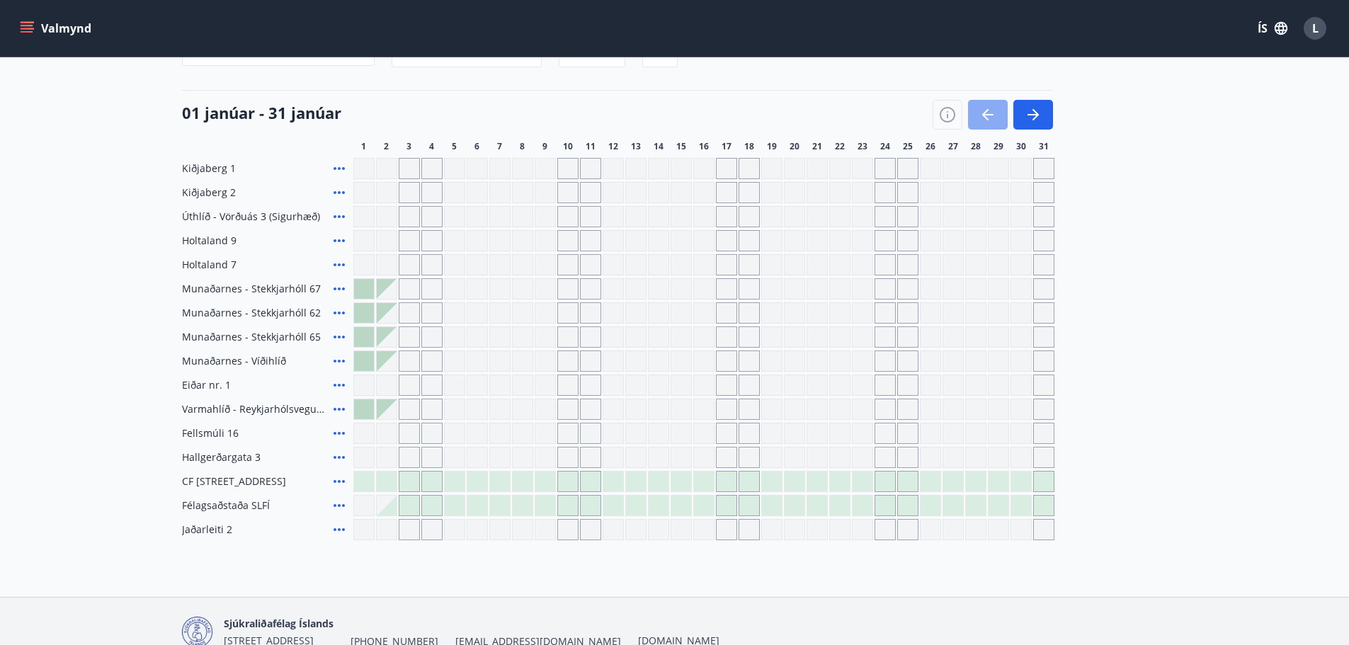
click at [998, 119] on button "button" at bounding box center [988, 115] width 40 height 30
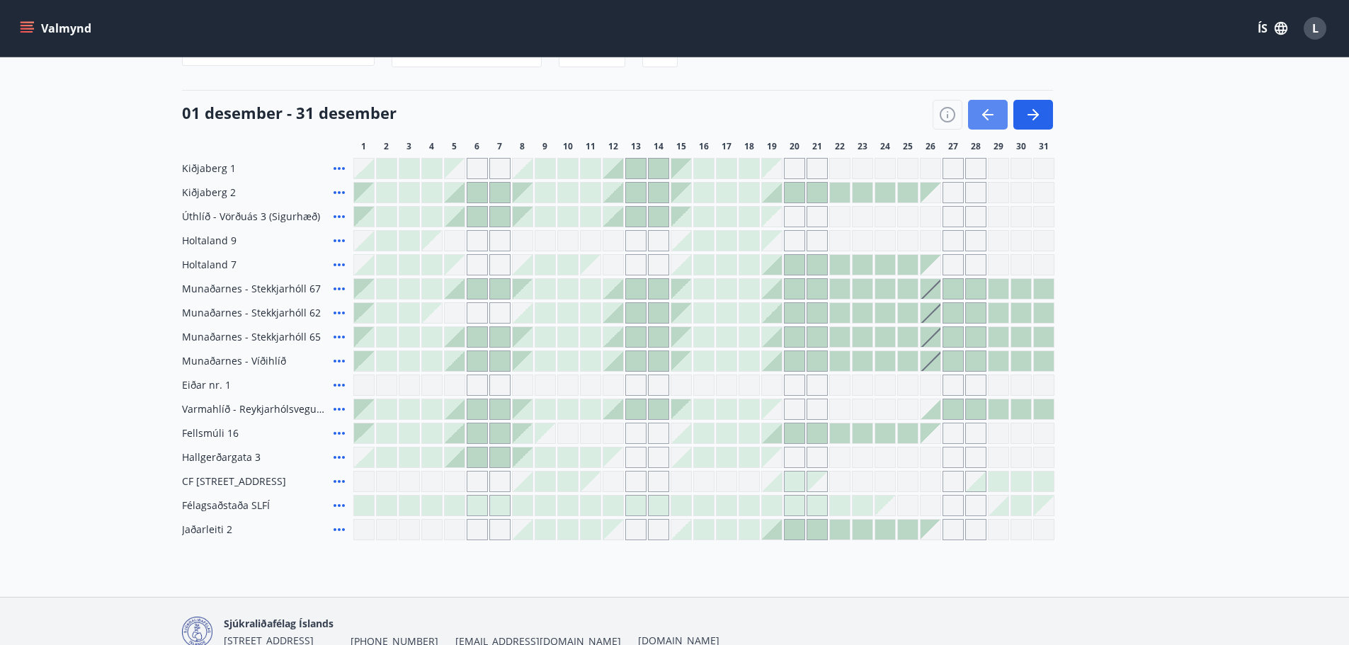
click at [998, 119] on button "button" at bounding box center [988, 115] width 40 height 30
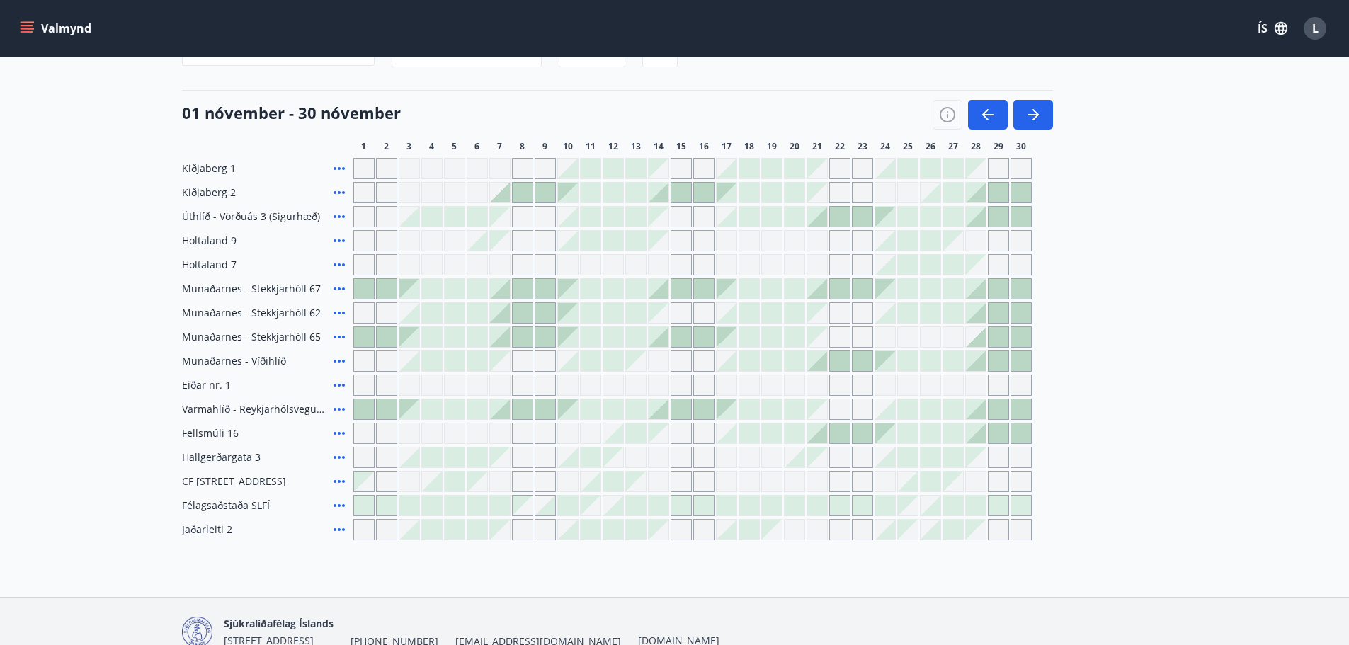
click at [55, 35] on button "Valmynd" at bounding box center [57, 28] width 80 height 25
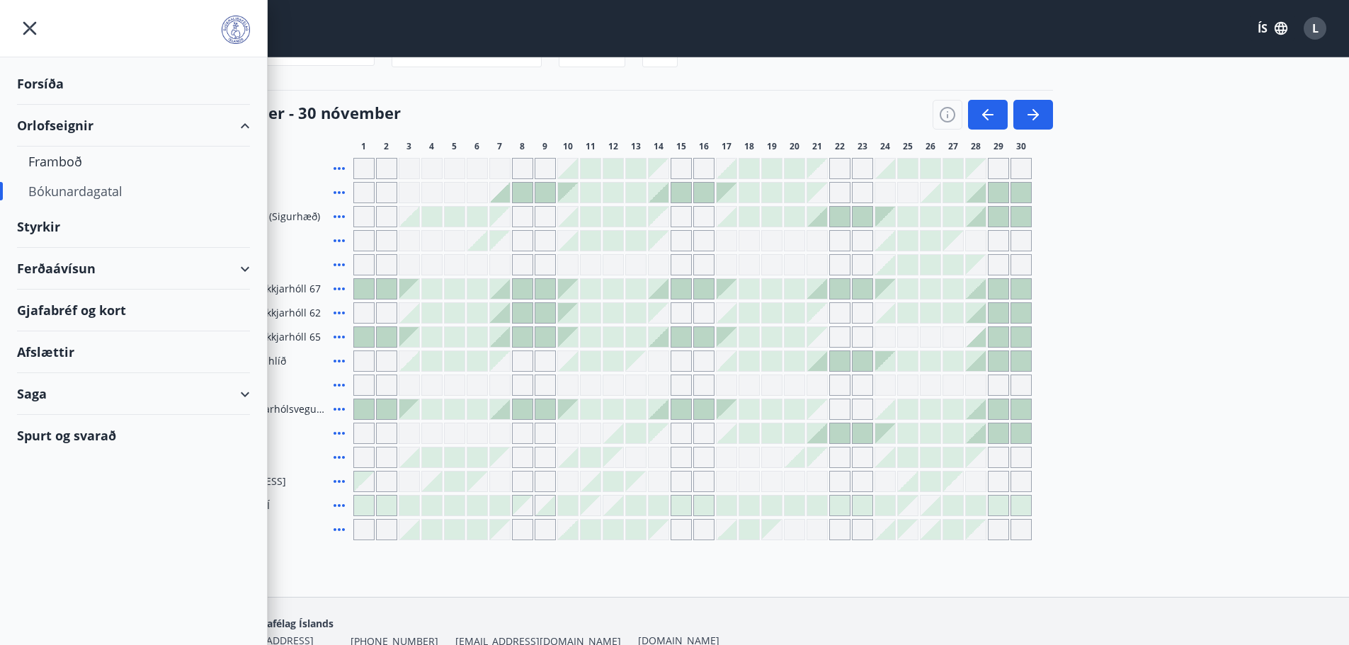
click at [305, 153] on div "Svæði Allt Dagsetningar Veldu tímabil Svefnstæði +1 [DATE] - [DATE] 1 2 3 4 5 6…" at bounding box center [675, 277] width 986 height 525
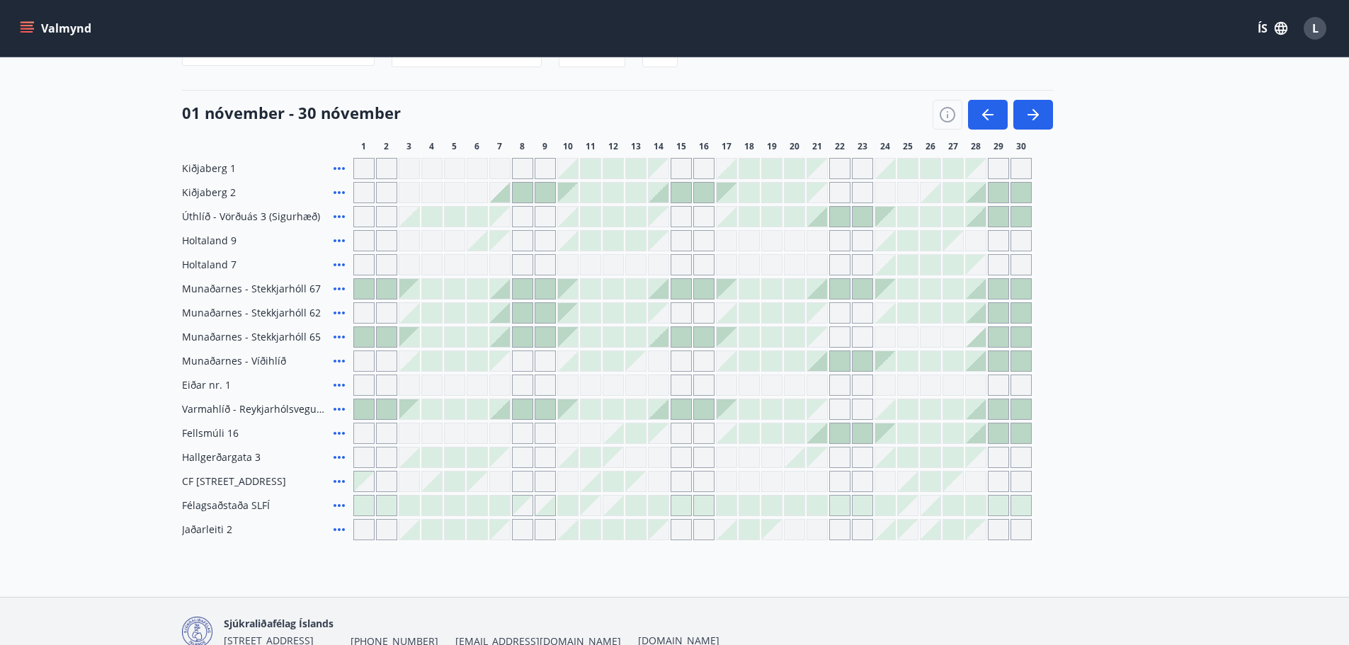
click at [339, 217] on icon at bounding box center [339, 216] width 11 height 3
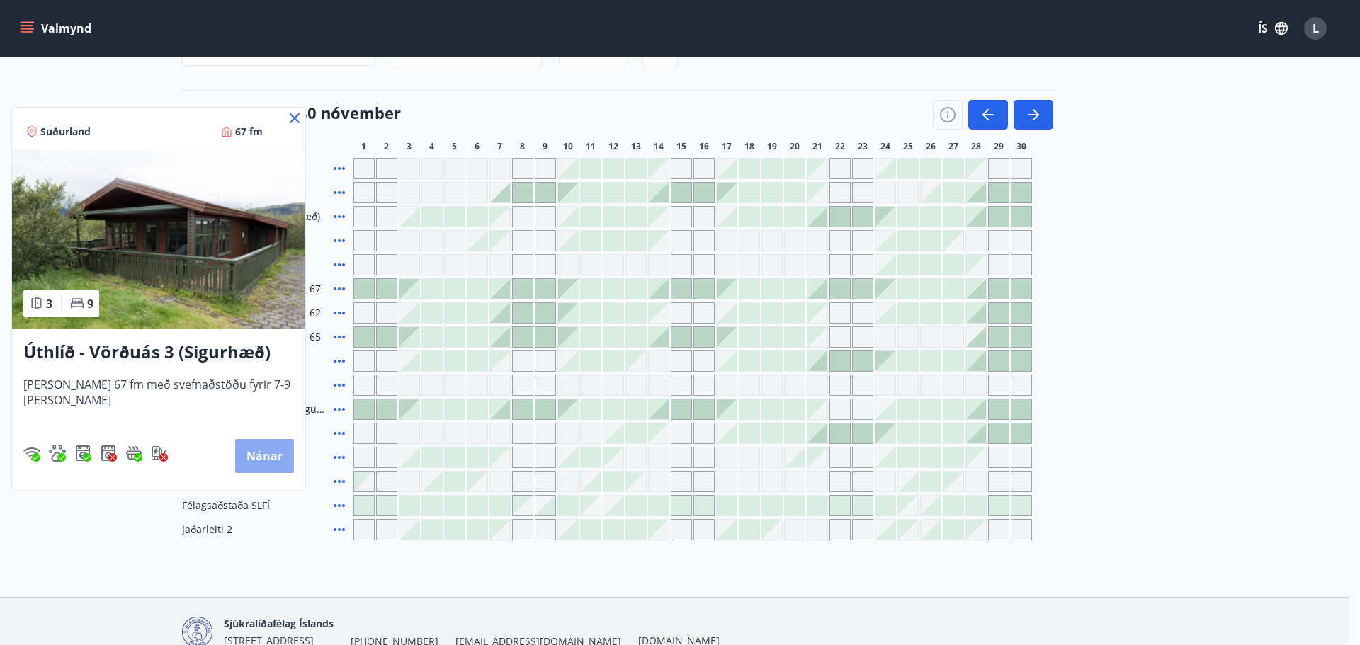
click at [257, 468] on button "Nánar" at bounding box center [264, 456] width 59 height 34
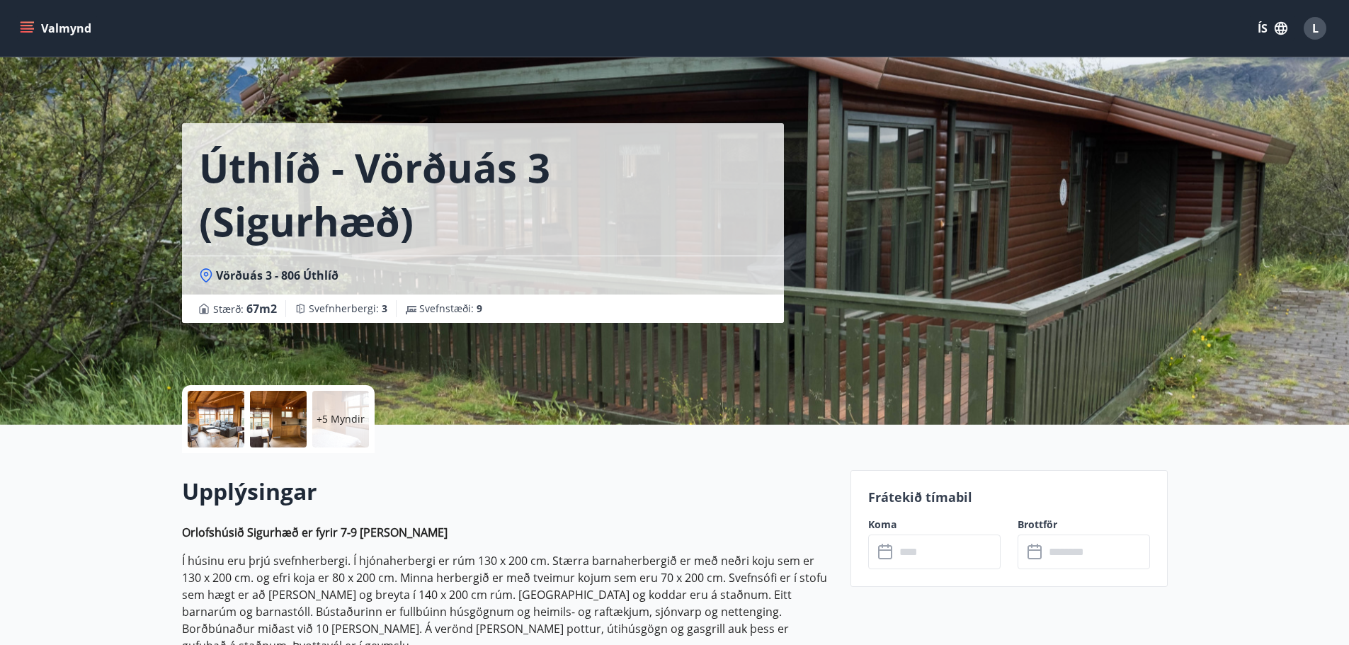
click at [329, 426] on p "+5 Myndir" at bounding box center [341, 419] width 48 height 14
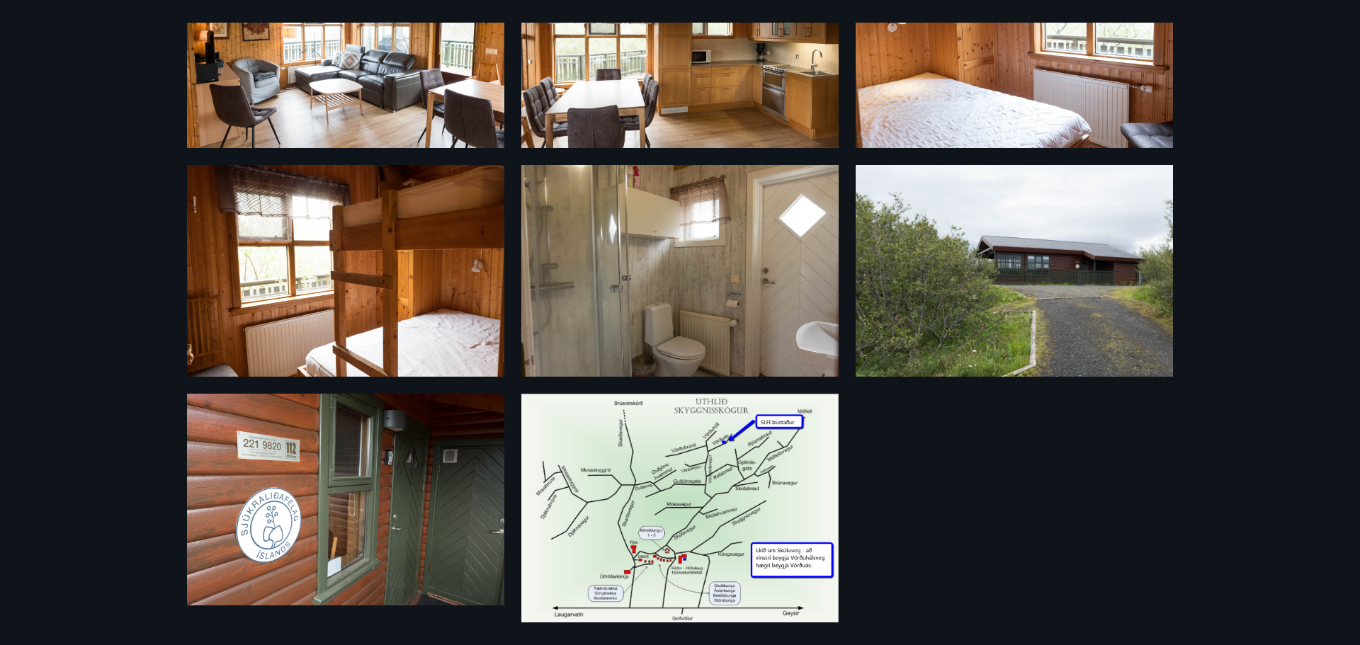
scroll to position [377, 0]
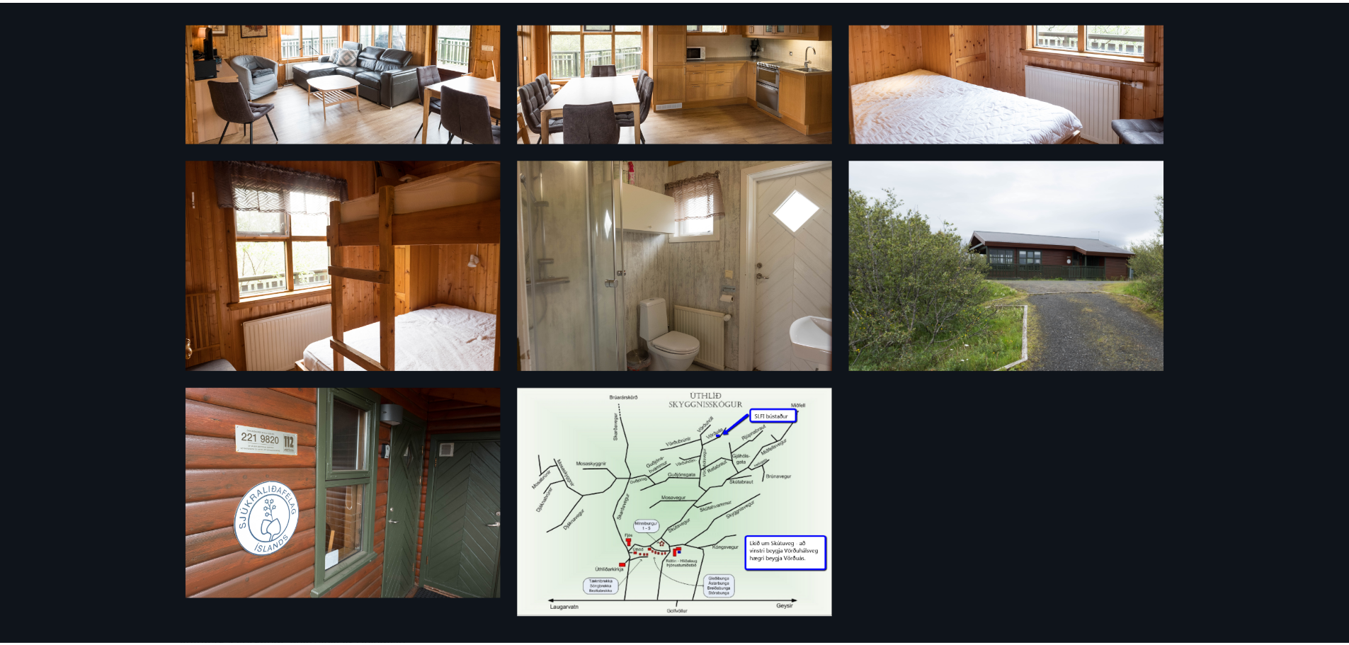
scroll to position [2, 0]
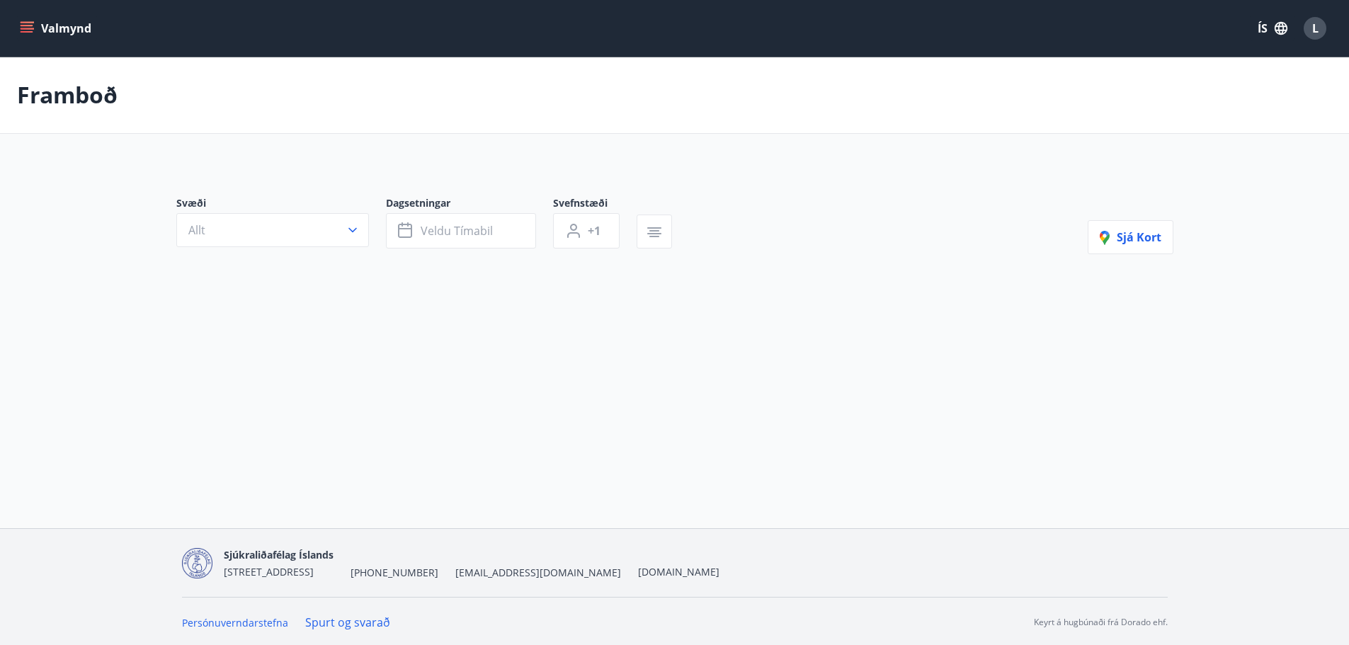
type input "*"
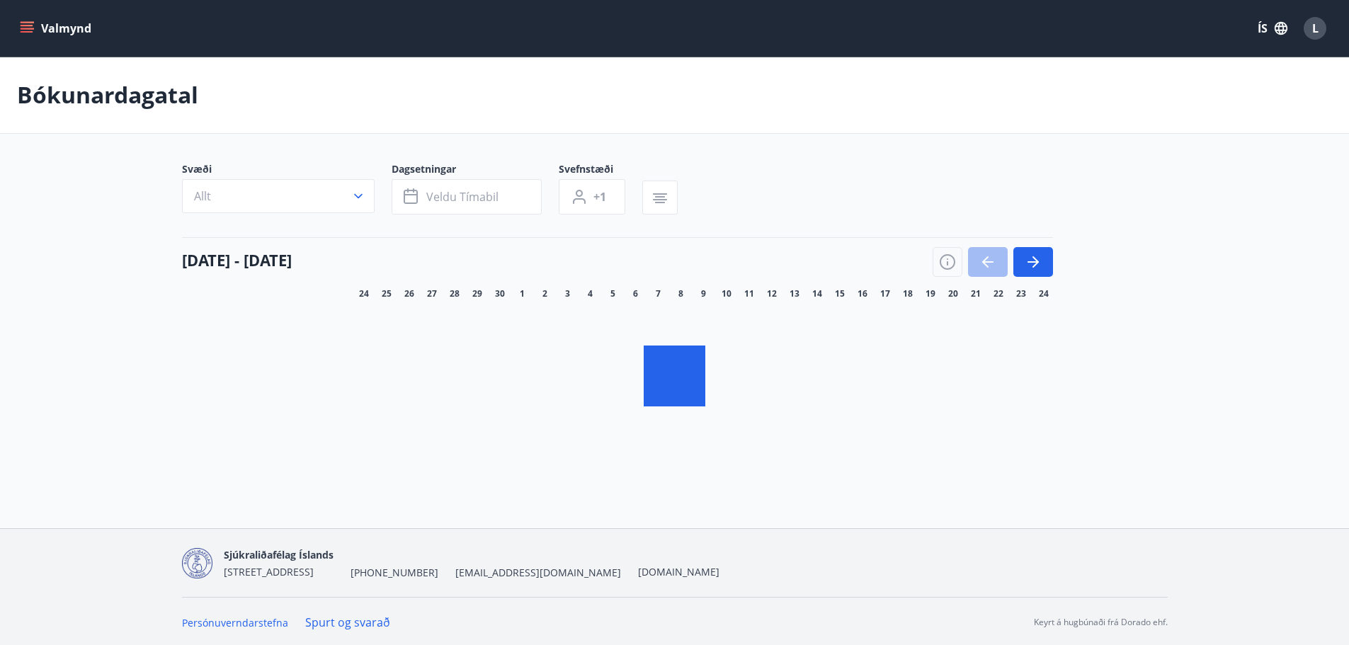
scroll to position [2, 0]
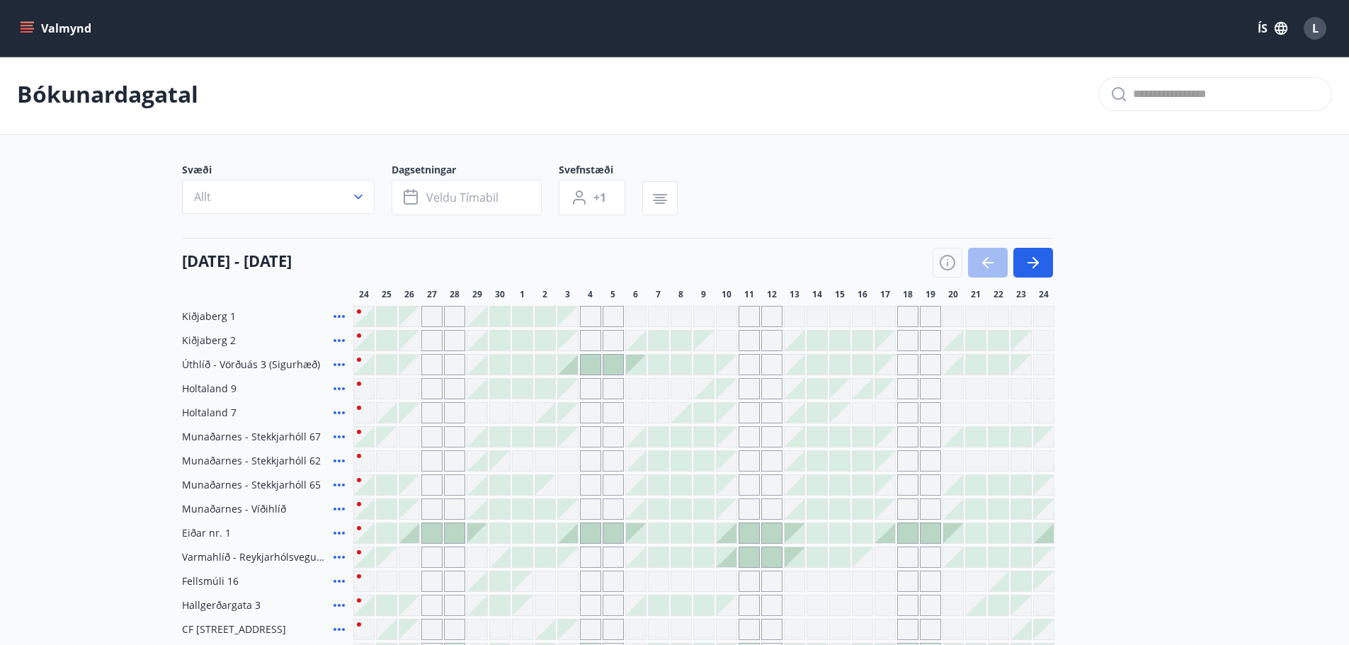
click at [334, 341] on icon at bounding box center [339, 340] width 11 height 3
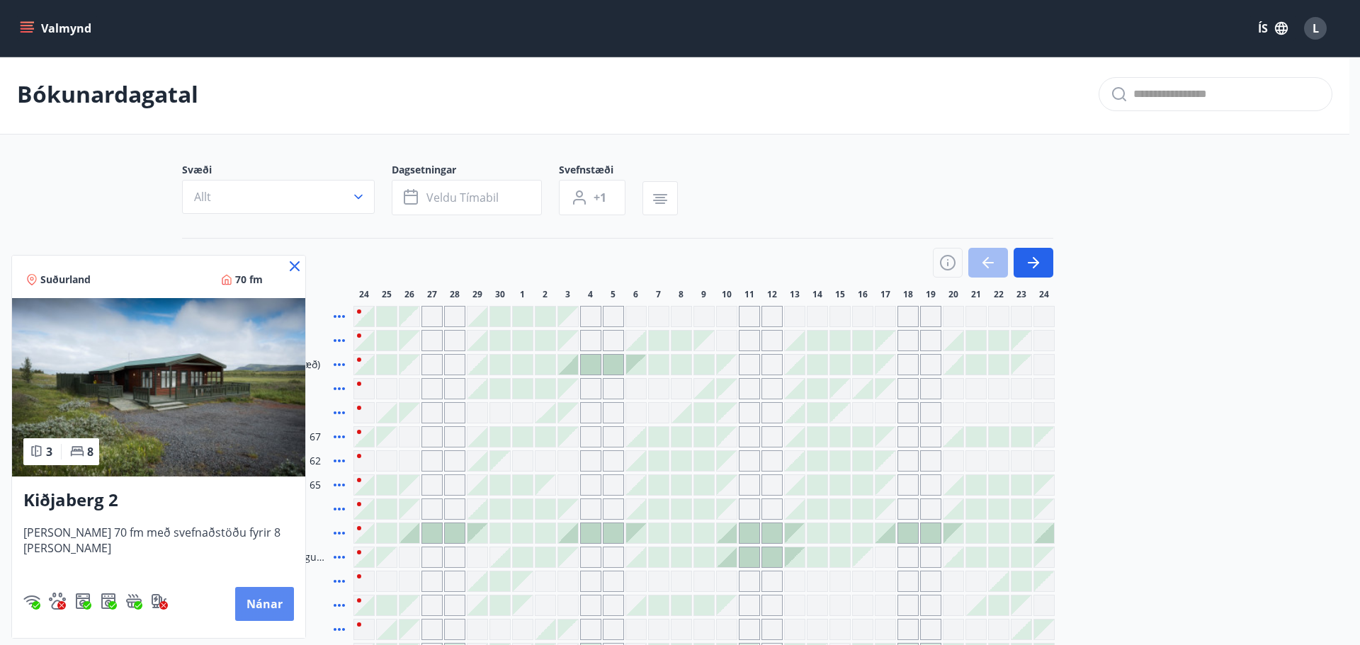
click at [250, 613] on button "Nánar" at bounding box center [264, 604] width 59 height 34
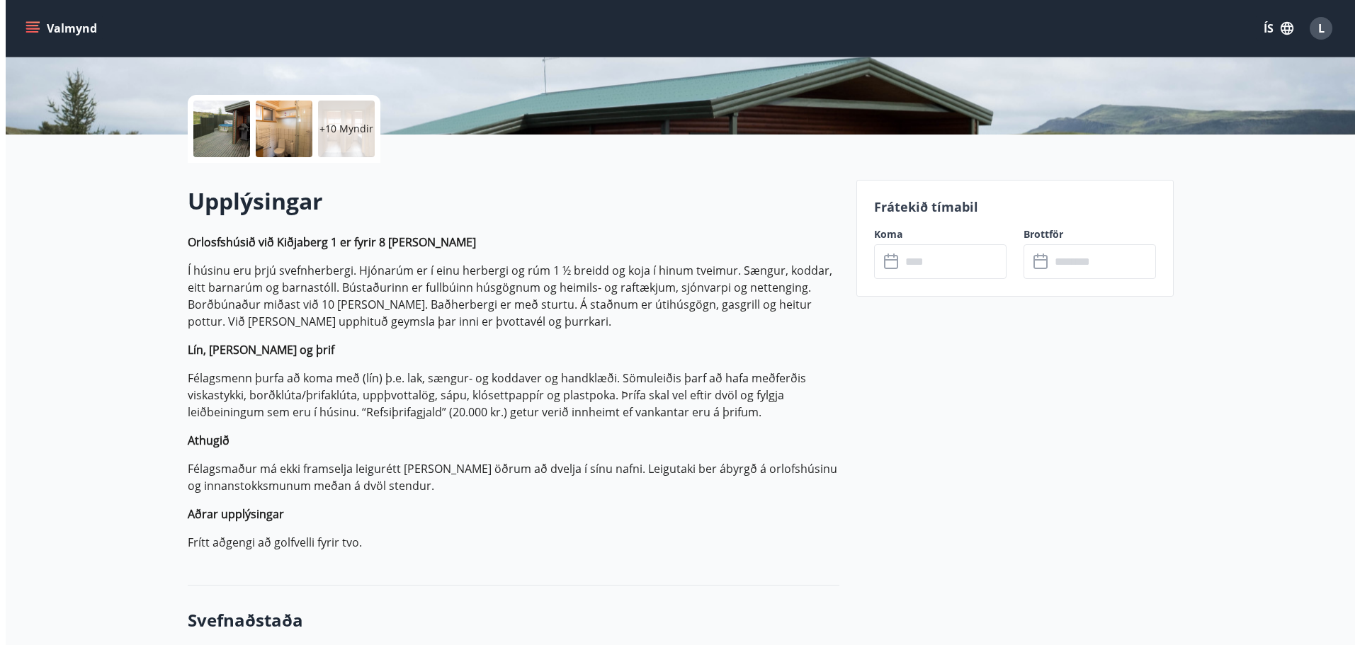
scroll to position [212, 0]
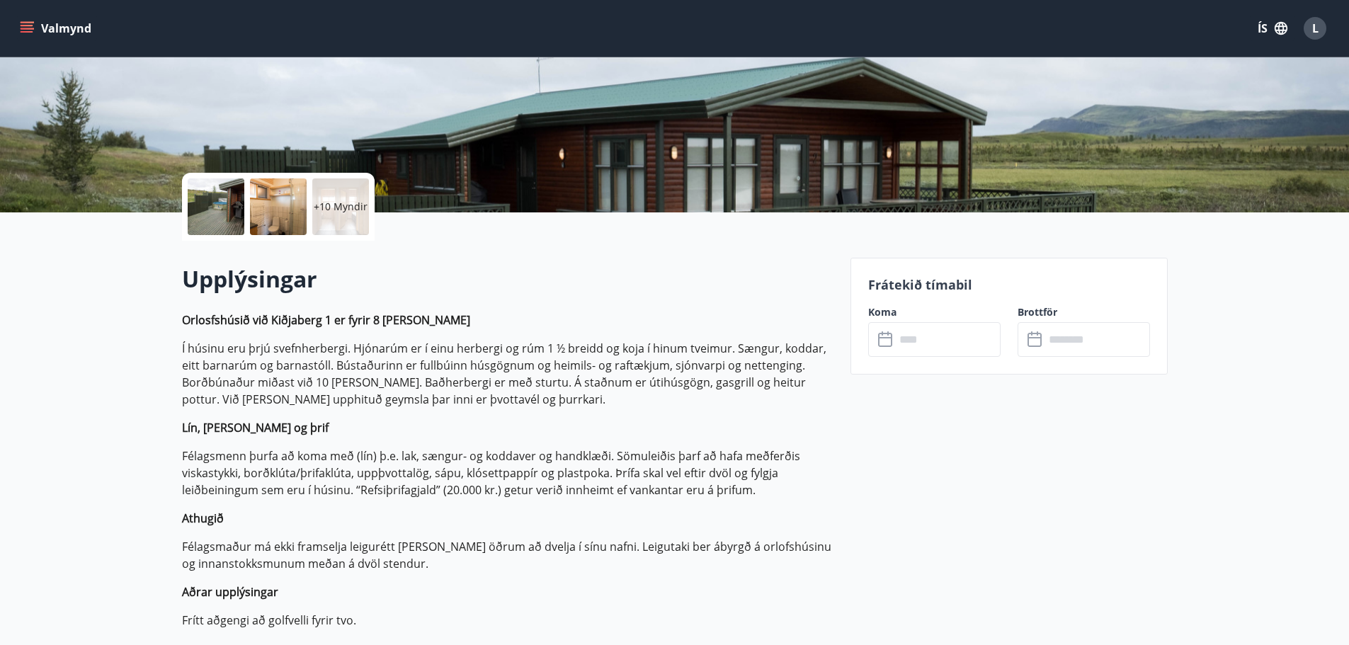
click at [339, 208] on p "+10 Myndir" at bounding box center [341, 207] width 54 height 14
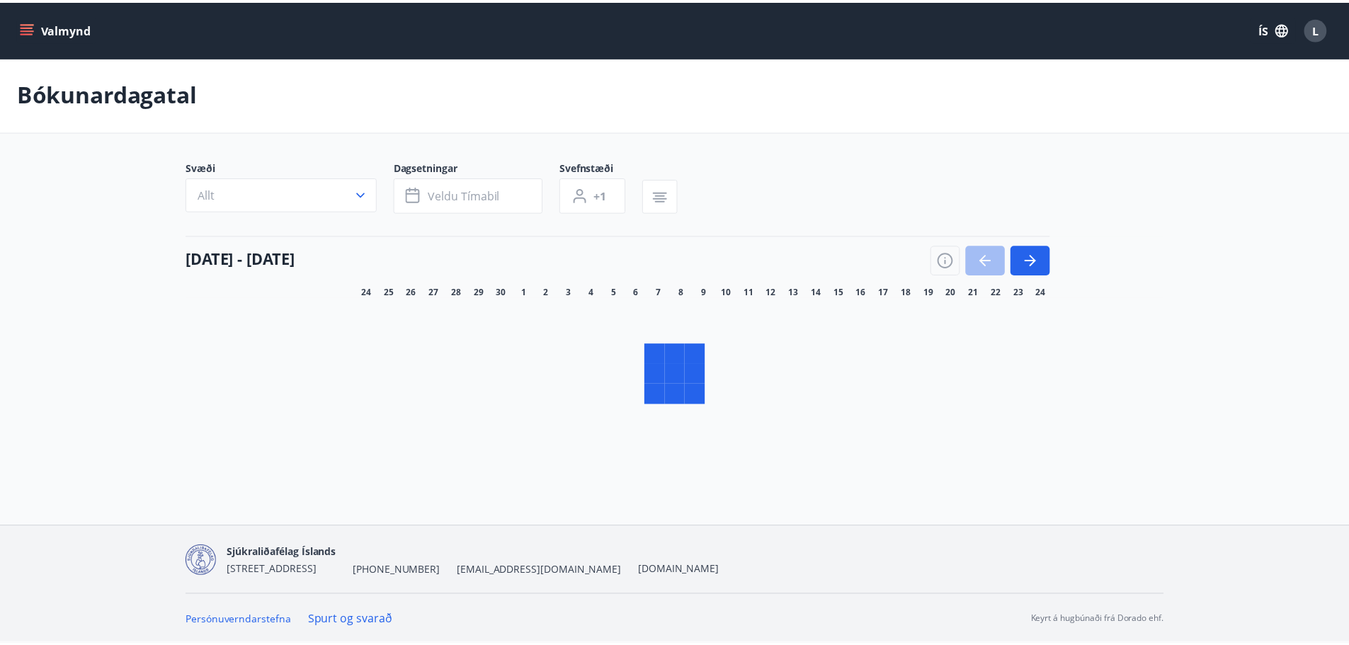
scroll to position [2, 0]
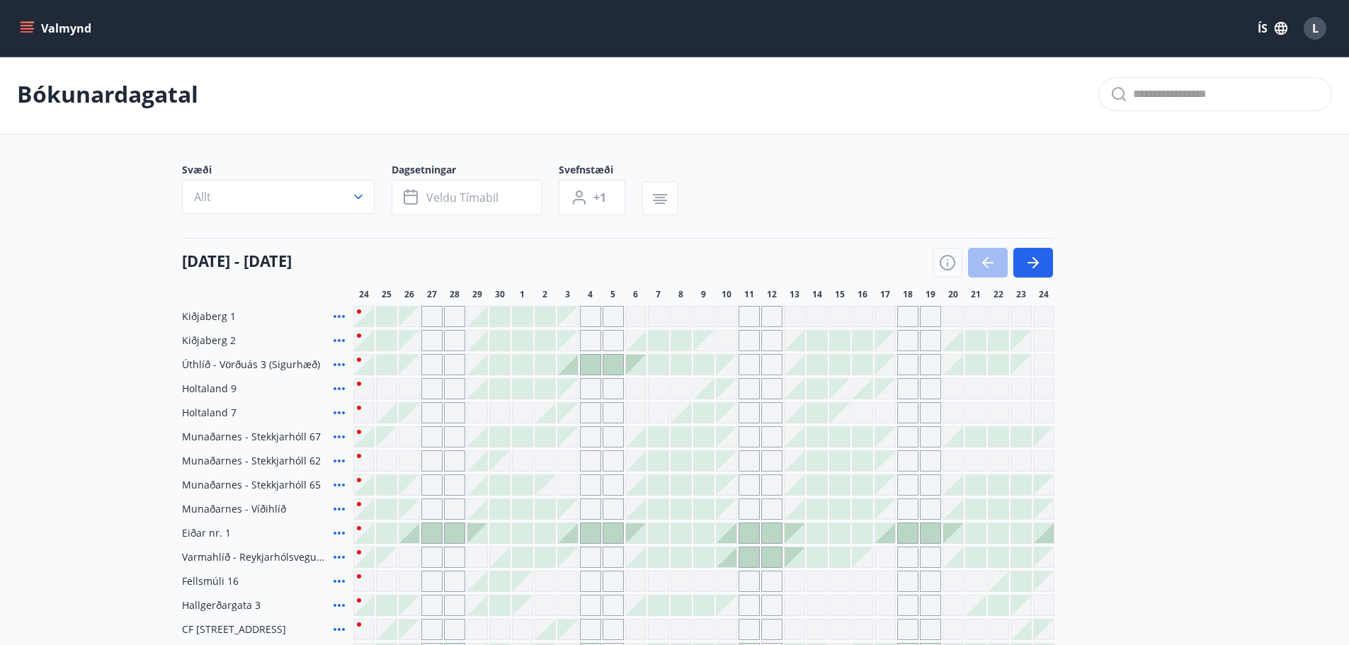
click at [339, 319] on icon at bounding box center [339, 316] width 17 height 17
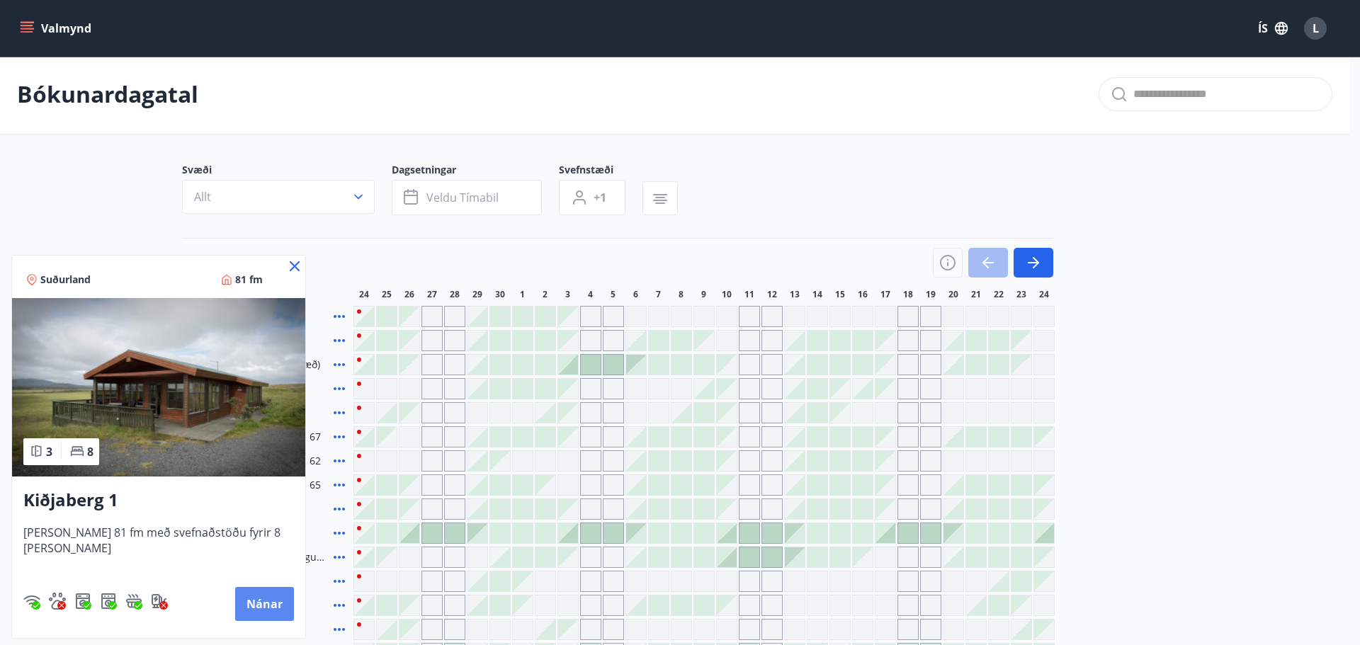
click at [255, 602] on button "Nánar" at bounding box center [264, 604] width 59 height 34
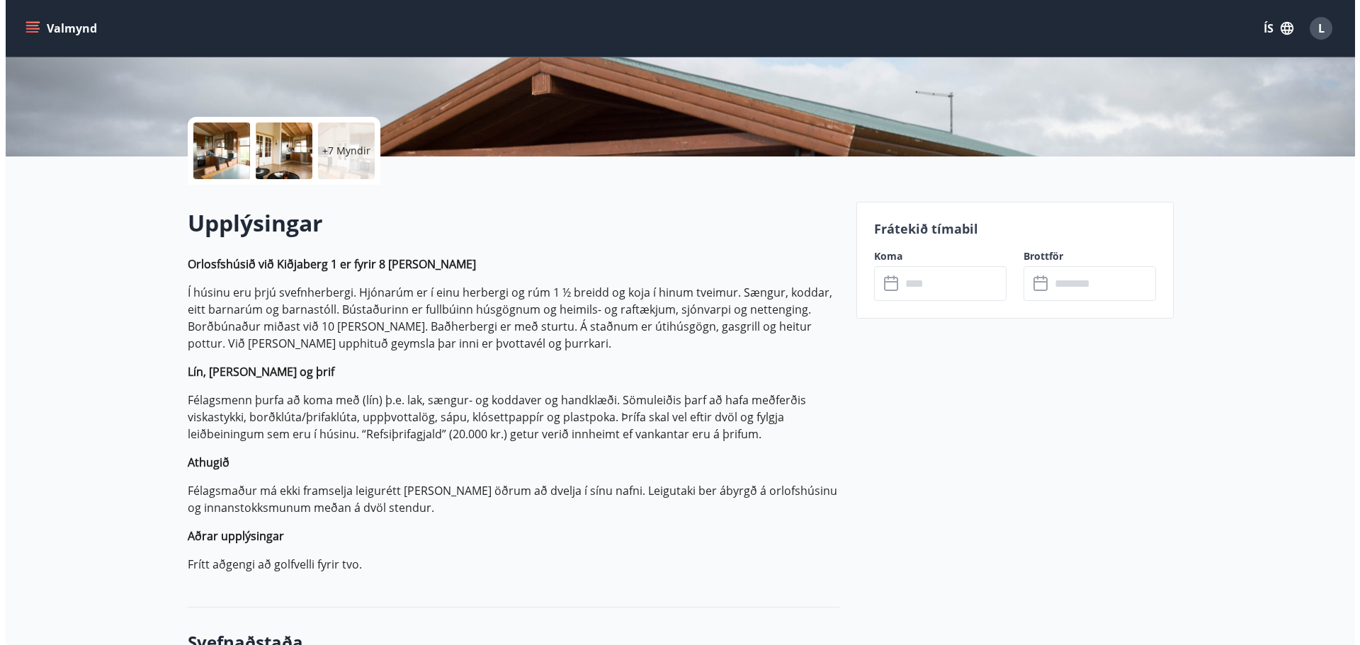
scroll to position [283, 0]
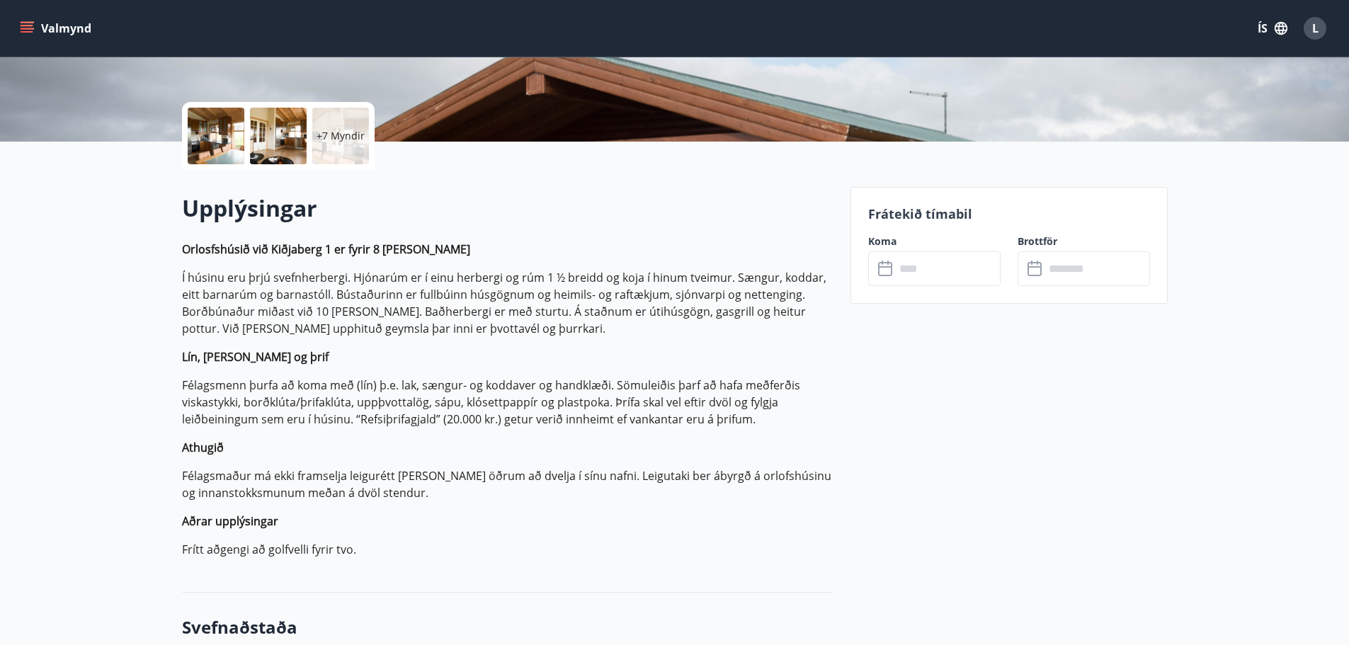
click at [339, 132] on p "+7 Myndir" at bounding box center [341, 136] width 48 height 14
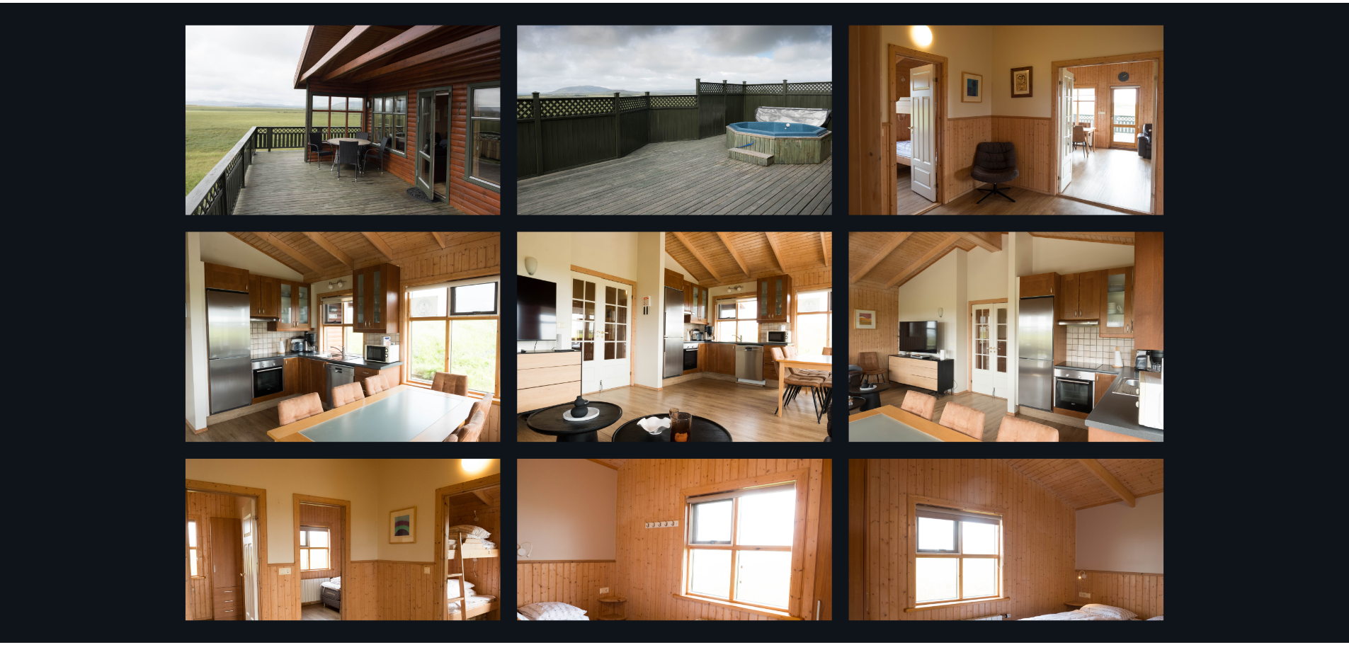
scroll to position [0, 0]
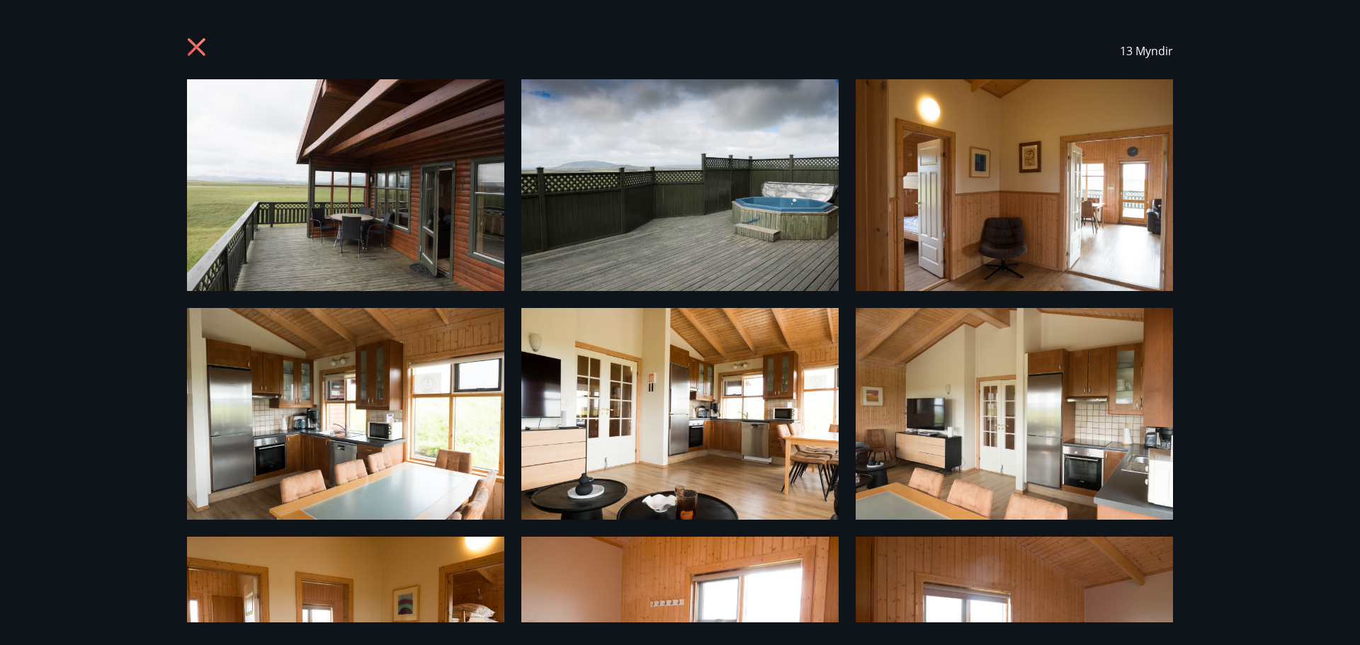
click at [199, 43] on icon at bounding box center [197, 47] width 18 height 18
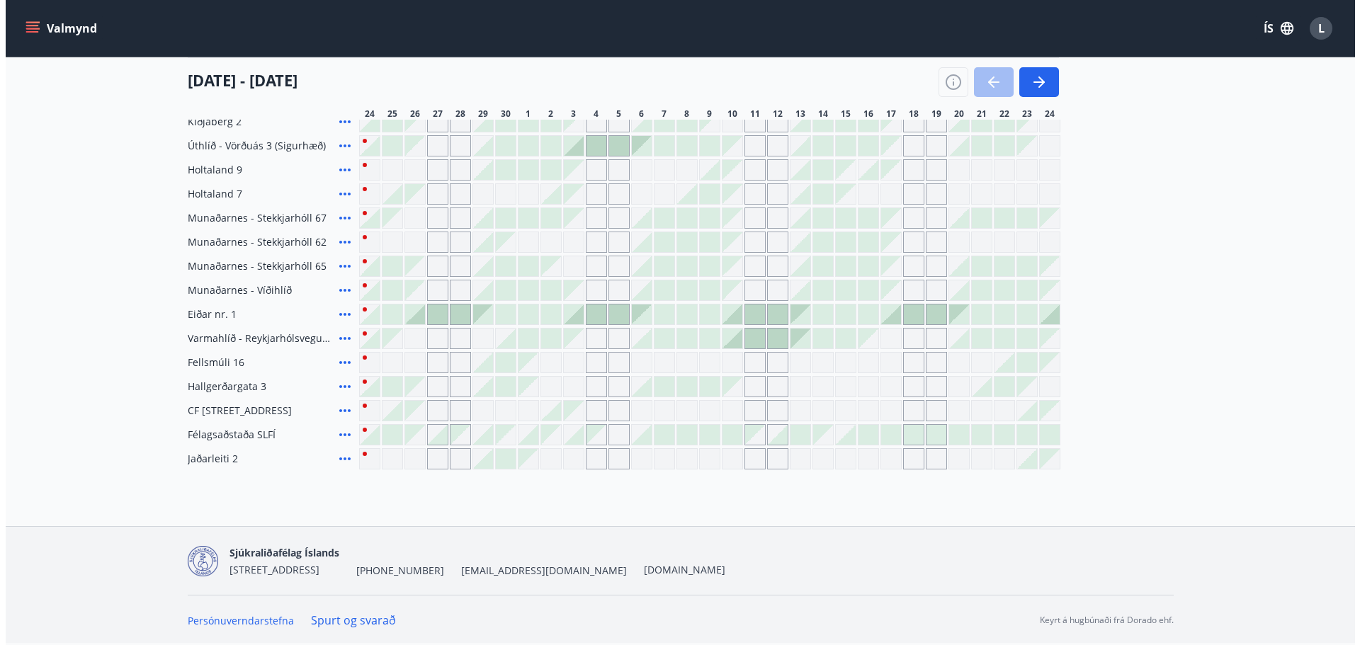
scroll to position [8, 0]
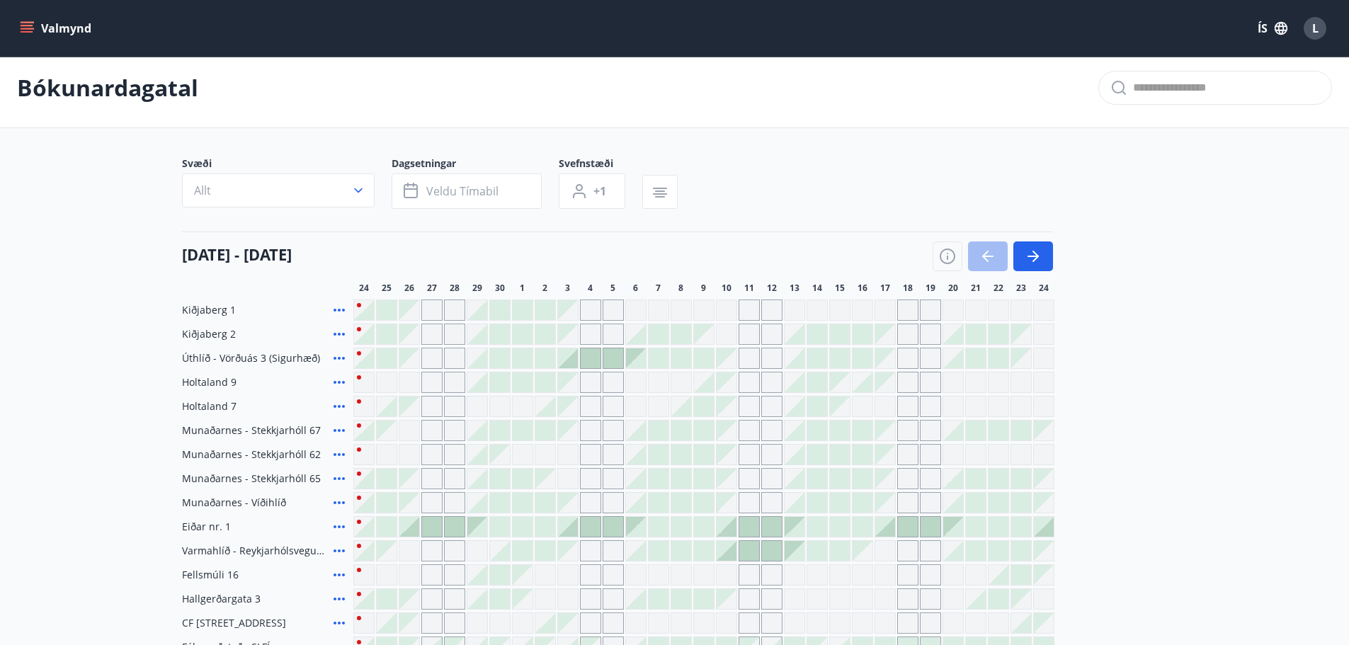
click at [338, 334] on icon at bounding box center [339, 334] width 17 height 17
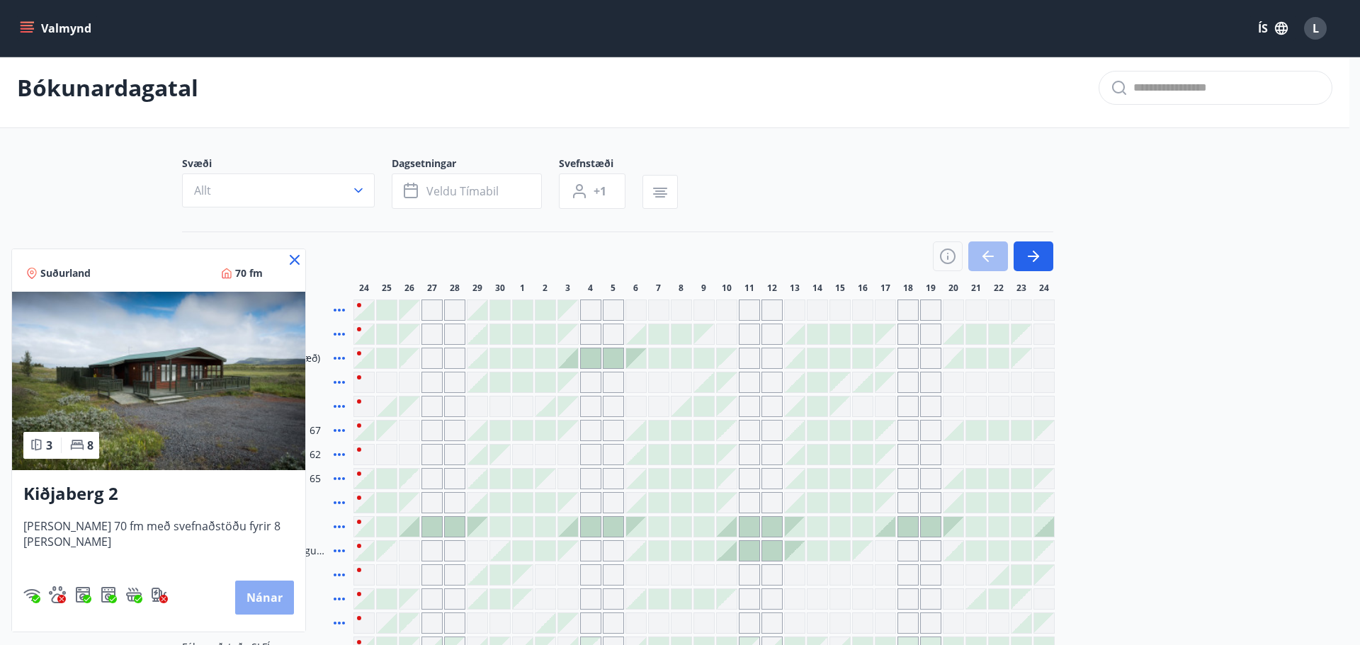
click at [253, 593] on button "Nánar" at bounding box center [264, 598] width 59 height 34
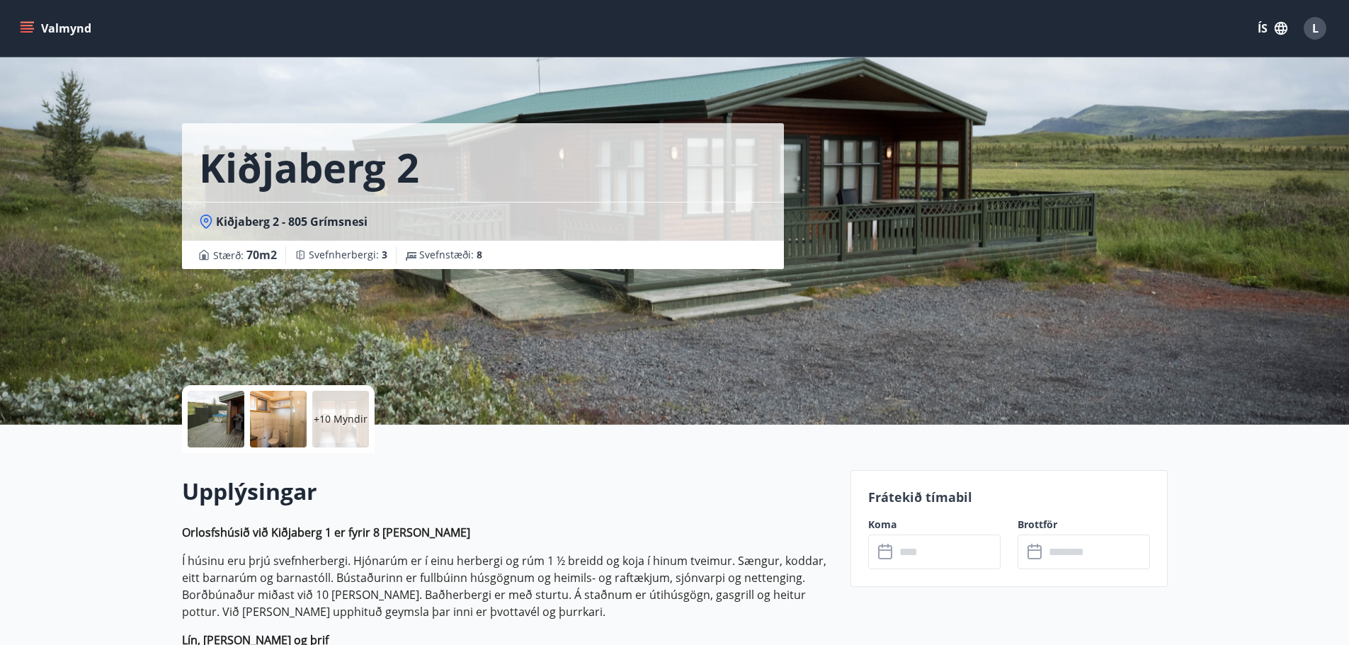
click at [343, 417] on p "+10 Myndir" at bounding box center [341, 419] width 54 height 14
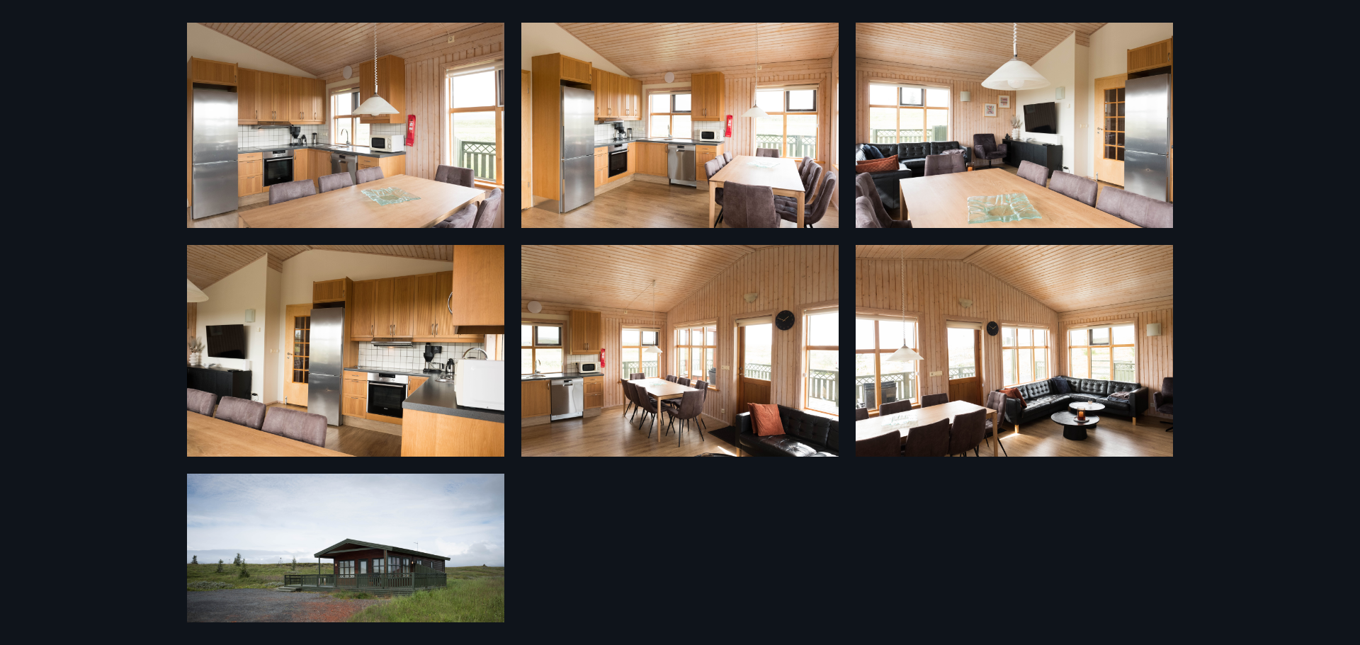
scroll to position [817, 0]
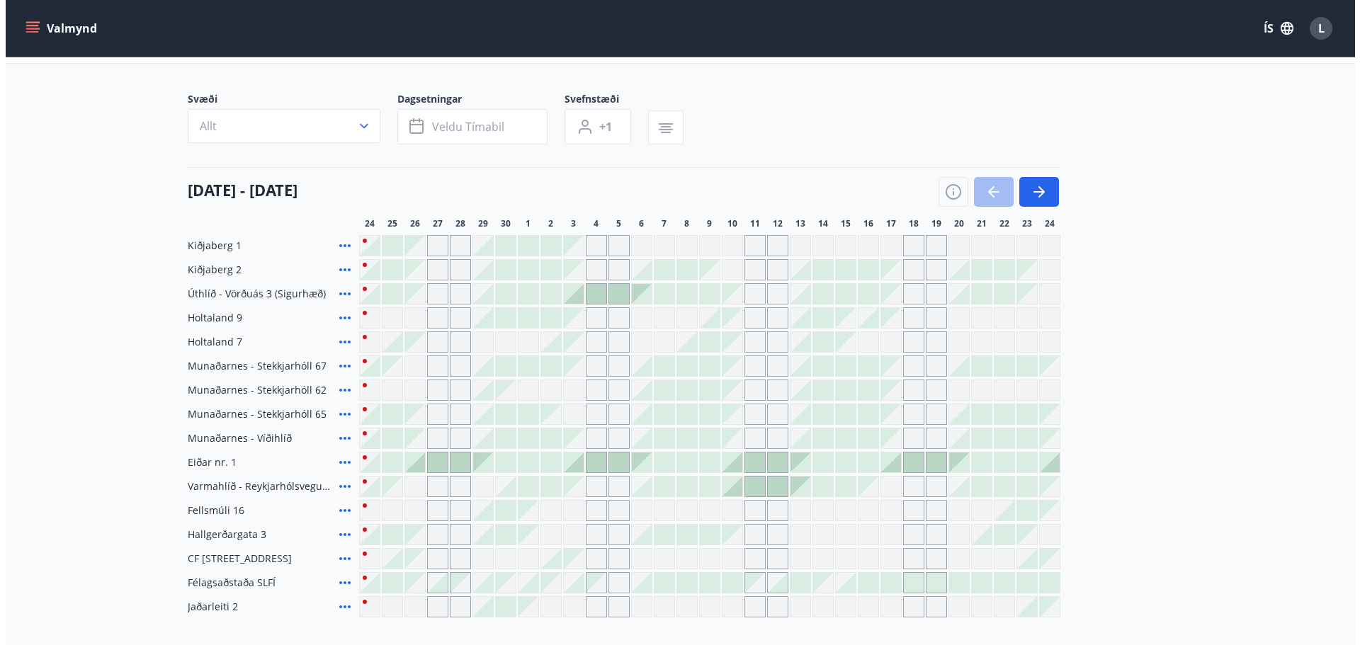
scroll to position [144, 0]
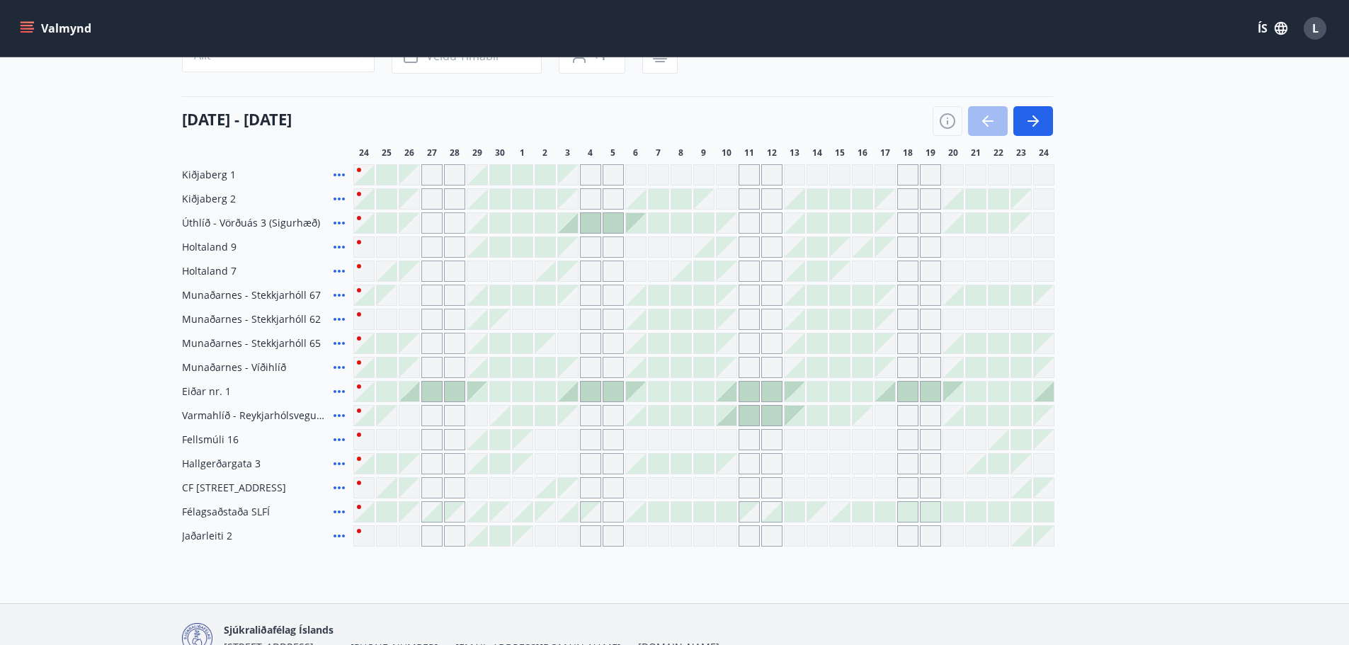
click at [333, 339] on icon at bounding box center [339, 343] width 17 height 17
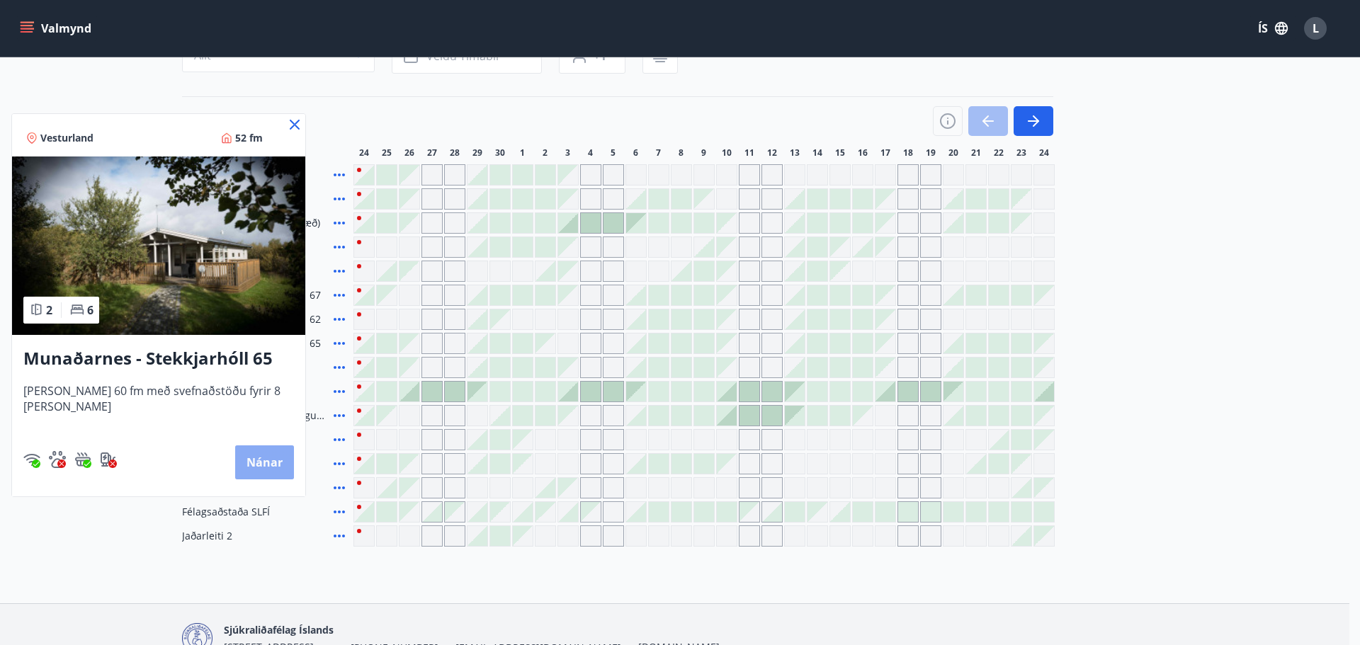
click at [263, 466] on button "Nánar" at bounding box center [264, 462] width 59 height 34
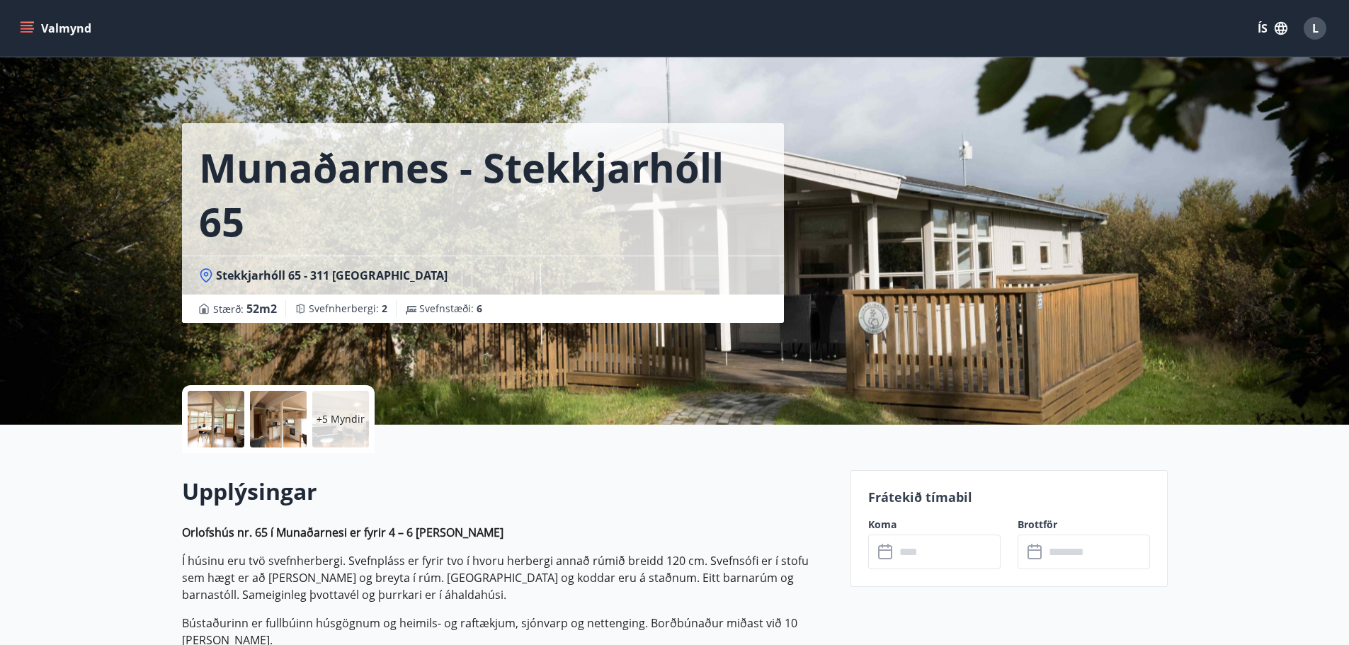
click at [334, 419] on p "+5 Myndir" at bounding box center [341, 419] width 48 height 14
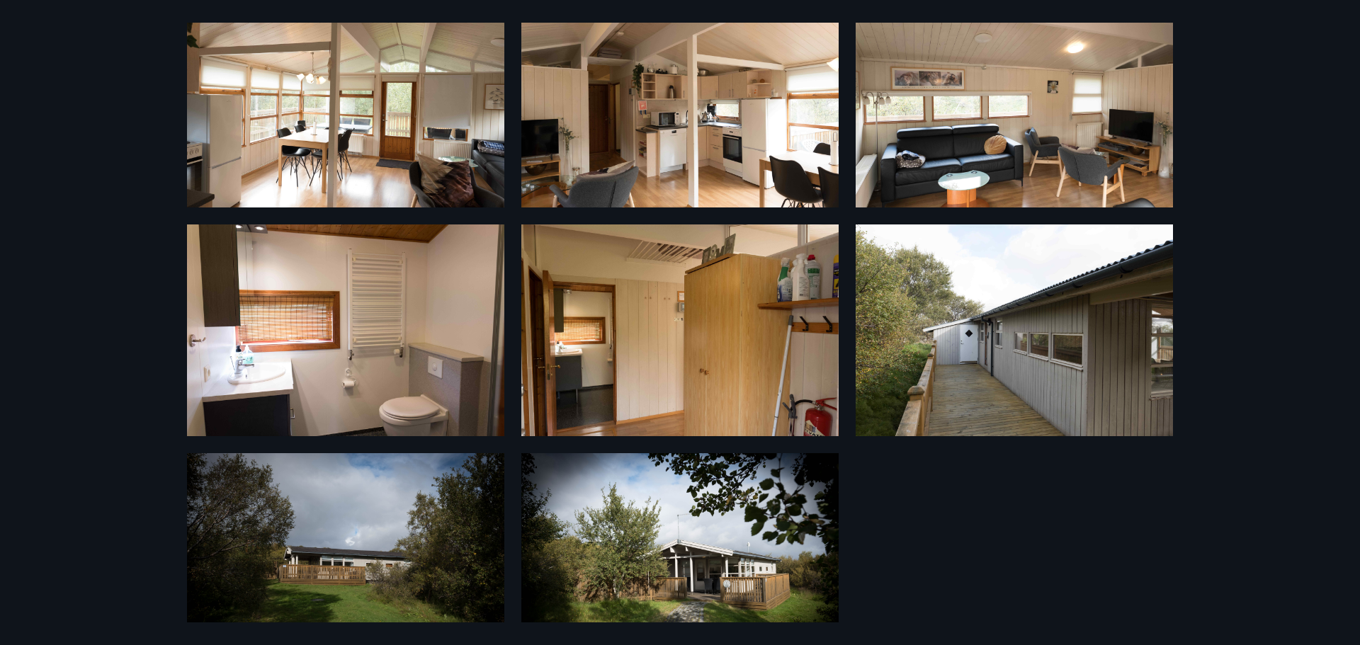
scroll to position [359, 0]
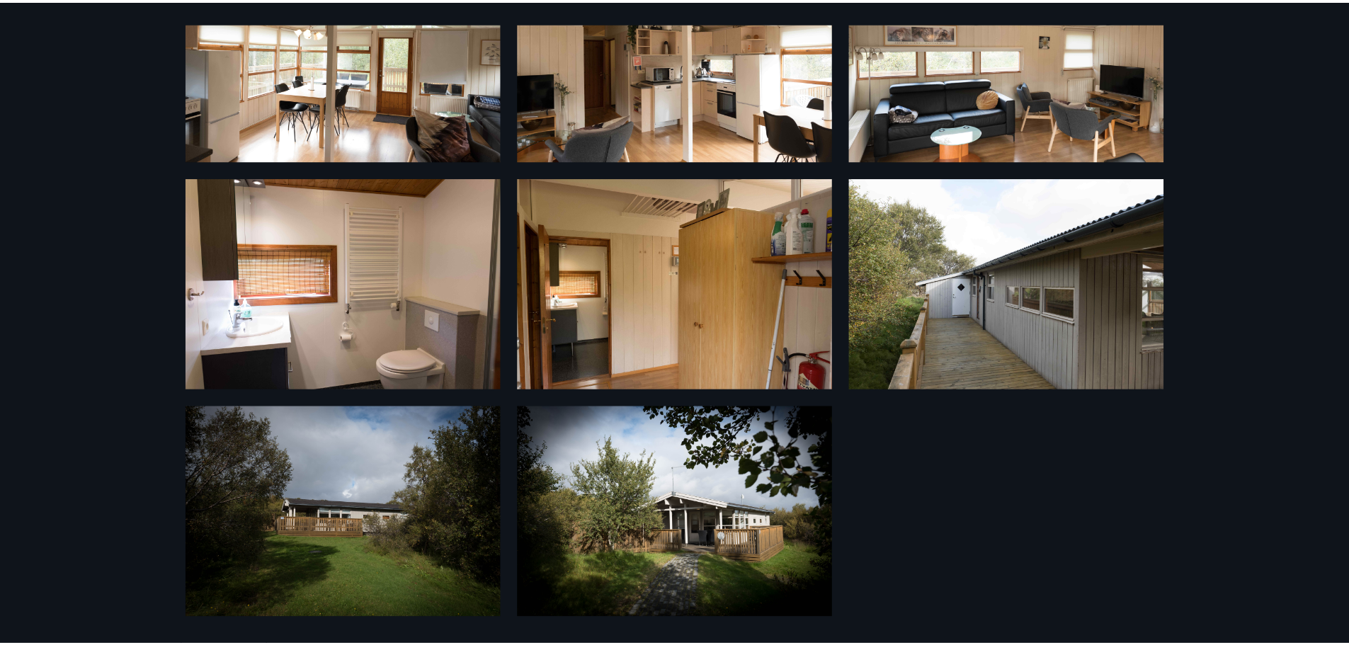
scroll to position [2, 0]
